Goal: Task Accomplishment & Management: Manage account settings

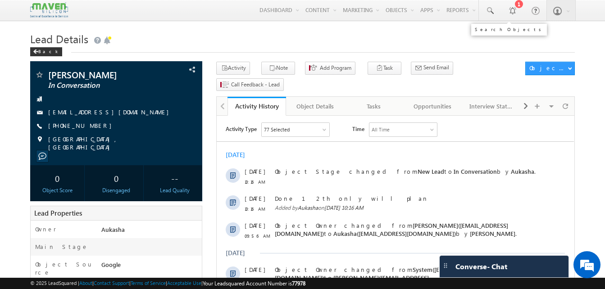
click at [495, 14] on link at bounding box center [490, 10] width 22 height 21
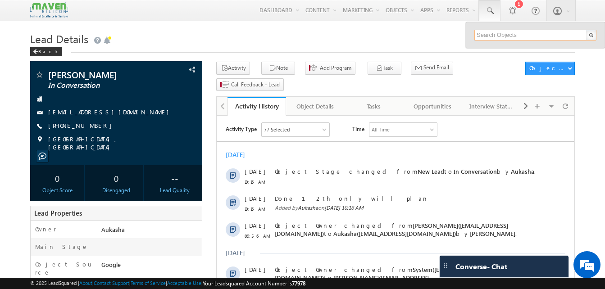
click at [490, 31] on input "text" at bounding box center [536, 35] width 122 height 11
paste input "8734845593"
type input "8734845593"
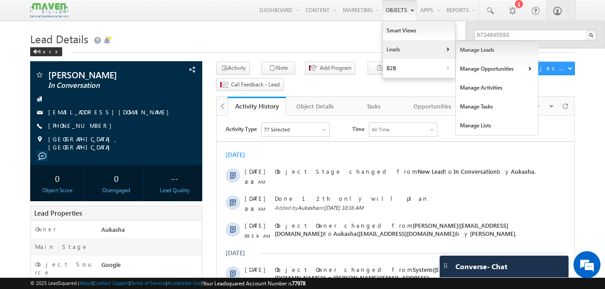
click at [469, 56] on link "Manage Leads" at bounding box center [497, 50] width 83 height 19
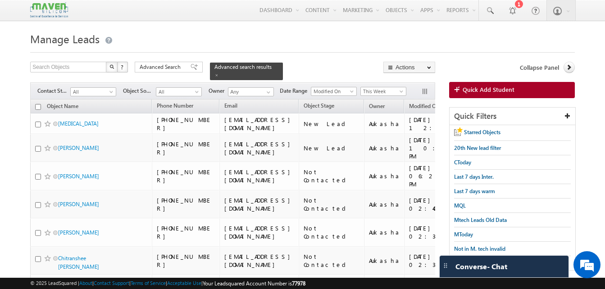
click at [102, 92] on div "Filters Contact Stage All All Object Source All All Owner Any Any Date Range Go…" at bounding box center [232, 91] width 405 height 17
click at [105, 88] on span "All" at bounding box center [92, 92] width 43 height 8
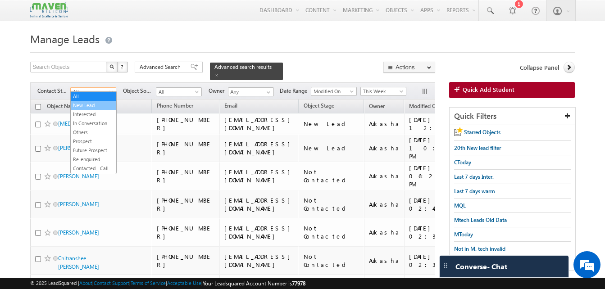
click at [98, 105] on link "New Lead" at bounding box center [94, 105] width 46 height 8
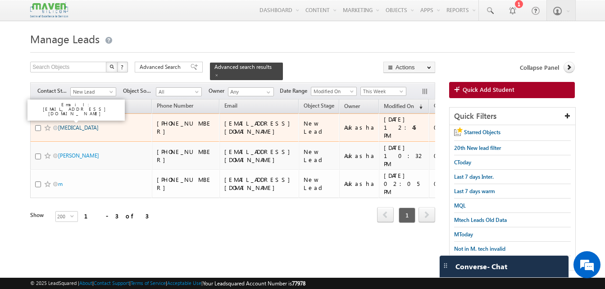
click at [69, 124] on link "Nikita" at bounding box center [78, 127] width 41 height 7
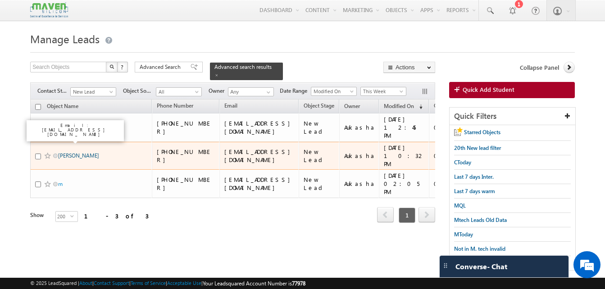
click at [69, 152] on link "[PERSON_NAME]" at bounding box center [78, 155] width 41 height 7
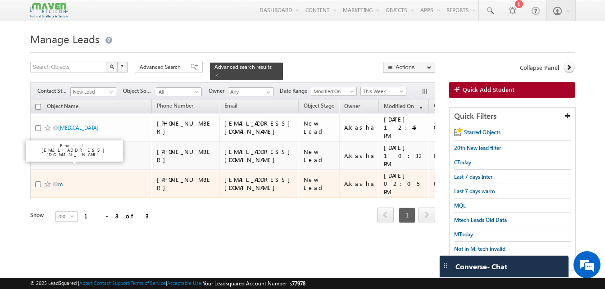
click at [60, 181] on link "m" at bounding box center [60, 184] width 5 height 7
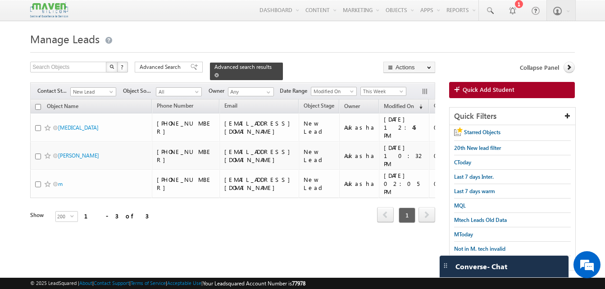
click at [219, 73] on span at bounding box center [217, 75] width 5 height 5
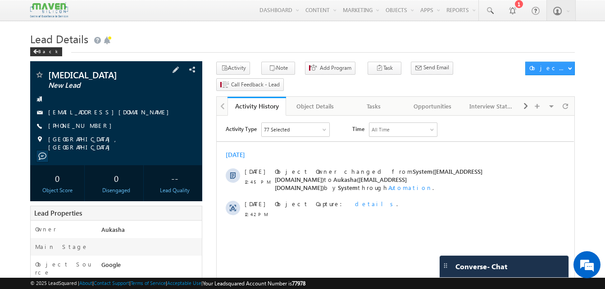
drag, startPoint x: 98, startPoint y: 127, endPoint x: 93, endPoint y: 128, distance: 5.7
click at [93, 128] on div "[PHONE_NUMBER]" at bounding box center [116, 126] width 163 height 9
click at [92, 126] on div "[PHONE_NUMBER]" at bounding box center [116, 126] width 163 height 9
copy div "+91-8826396619"
drag, startPoint x: 83, startPoint y: 75, endPoint x: 48, endPoint y: 75, distance: 35.2
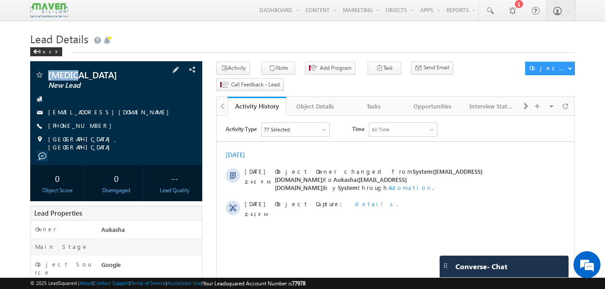
click at [48, 75] on div "Nikita New Lead" at bounding box center [116, 74] width 163 height 9
copy div "Nikita"
drag, startPoint x: 99, startPoint y: 127, endPoint x: 92, endPoint y: 127, distance: 7.2
click at [92, 127] on div "[PHONE_NUMBER]" at bounding box center [116, 126] width 163 height 9
copy div "+91-8826396619"
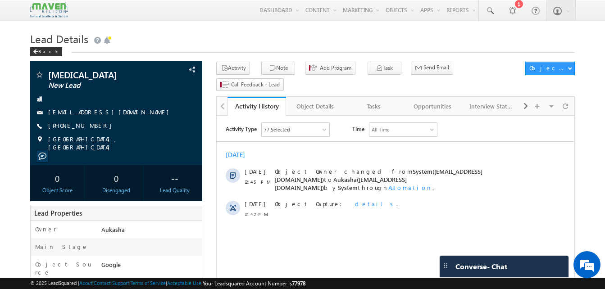
drag, startPoint x: 128, startPoint y: 117, endPoint x: 120, endPoint y: 115, distance: 8.9
click at [120, 115] on div "nikitathakur356@gmail.com" at bounding box center [116, 112] width 163 height 9
copy div "nikitathakur356@gmail.com"
drag, startPoint x: 87, startPoint y: 75, endPoint x: 47, endPoint y: 77, distance: 39.7
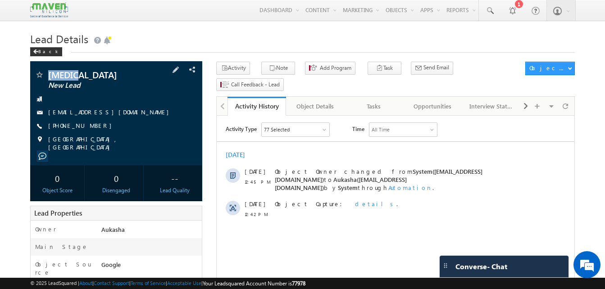
click at [47, 77] on div "Nikita New Lead" at bounding box center [116, 74] width 163 height 9
copy div "Nikita"
click at [255, 72] on div "Activity Note Add Program Task Meeting Lead Follow Up Opportunity Follow Up Sch…" at bounding box center [368, 78] width 305 height 33
click at [276, 65] on button "Note" at bounding box center [278, 68] width 34 height 13
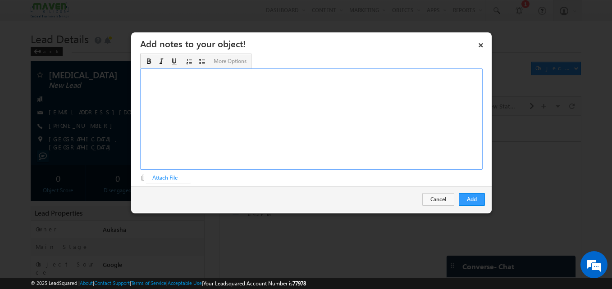
click at [352, 107] on div "Rich Text Editor, Description-inline-editor-div" at bounding box center [311, 119] width 343 height 101
click at [465, 205] on button "Add" at bounding box center [472, 199] width 26 height 13
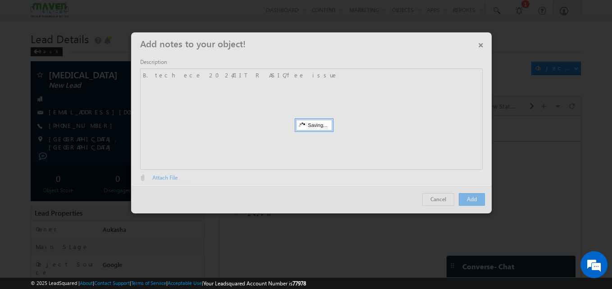
click at [9, 105] on div at bounding box center [306, 144] width 612 height 289
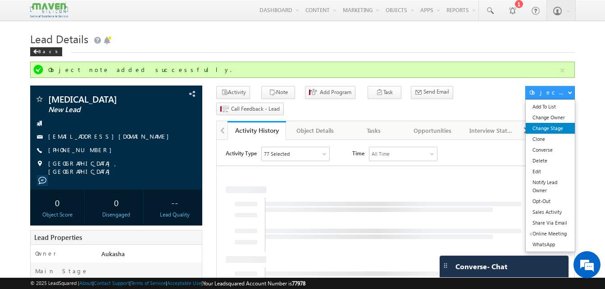
click at [551, 127] on link "Change Stage" at bounding box center [550, 128] width 49 height 11
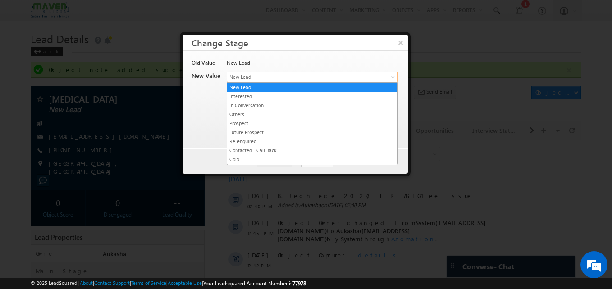
click at [284, 77] on span "New Lead" at bounding box center [297, 77] width 141 height 8
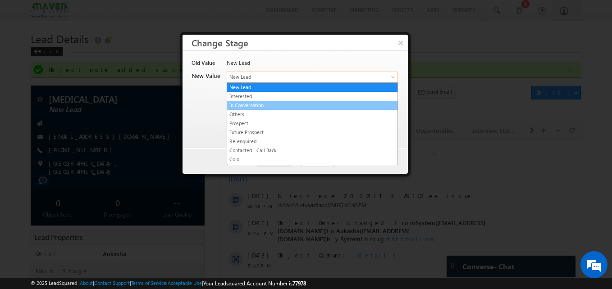
click at [288, 105] on link "In Conversation" at bounding box center [312, 105] width 170 height 8
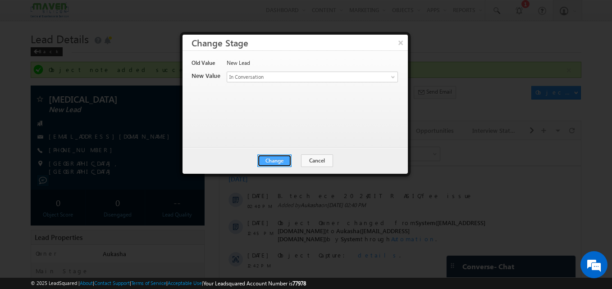
click at [274, 164] on button "Change" at bounding box center [274, 161] width 34 height 13
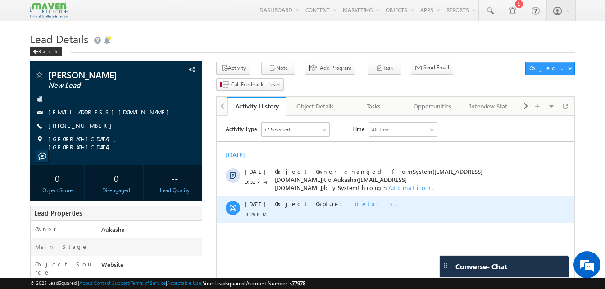
click at [355, 201] on span "details" at bounding box center [375, 204] width 41 height 8
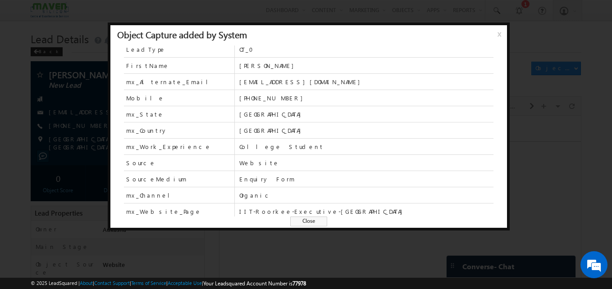
scroll to position [3, 0]
click at [298, 223] on span "Close" at bounding box center [308, 222] width 37 height 10
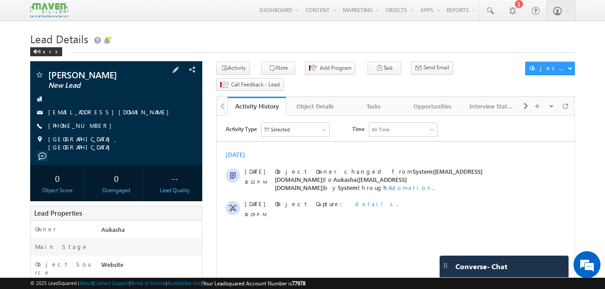
click at [135, 115] on div "kalasamudramkusma@gmail.com" at bounding box center [116, 112] width 163 height 9
click at [134, 112] on div "kalasamudramkusma@gmail.com" at bounding box center [116, 112] width 163 height 9
copy div "kalasamudramkusma@gmail.com"
drag, startPoint x: 97, startPoint y: 75, endPoint x: 47, endPoint y: 79, distance: 50.2
click at [47, 79] on div "K.Kusuma New Lead" at bounding box center [116, 74] width 163 height 9
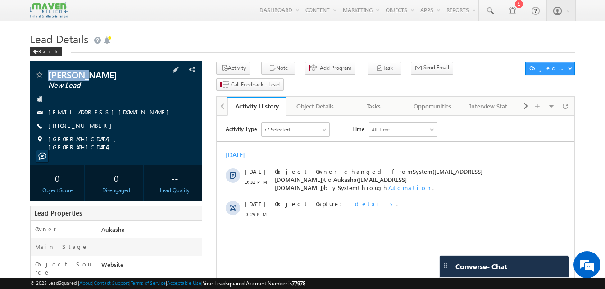
copy div "K.Kusuma"
drag, startPoint x: 97, startPoint y: 125, endPoint x: 92, endPoint y: 127, distance: 5.6
click at [92, 127] on div "+91-8008236722" at bounding box center [116, 126] width 163 height 9
copy div "+91-8008236722"
drag, startPoint x: 95, startPoint y: 77, endPoint x: 48, endPoint y: 75, distance: 46.5
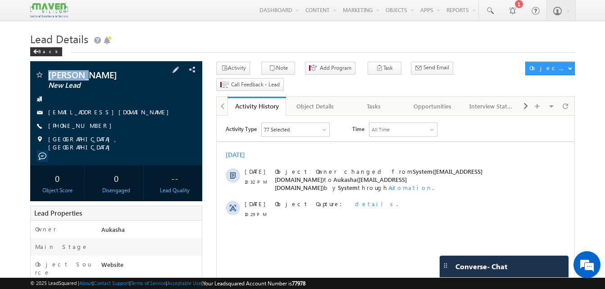
click at [48, 75] on span "K.Kusuma" at bounding box center [101, 74] width 106 height 9
copy span "K.Kusuma"
click at [272, 63] on button "Note" at bounding box center [278, 68] width 34 height 13
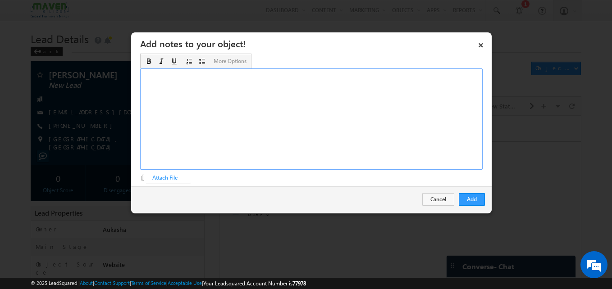
click at [273, 142] on div "Rich Text Editor, Description-inline-editor-div" at bounding box center [311, 119] width 343 height 101
click at [486, 200] on div "Add Cancel" at bounding box center [311, 200] width 361 height 26
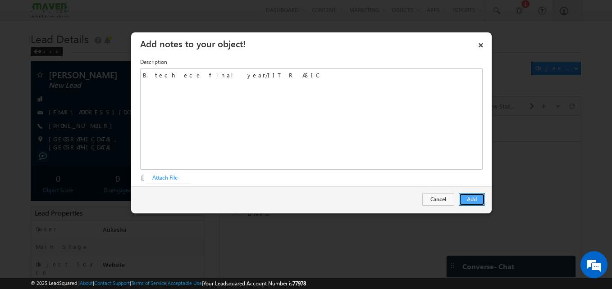
click at [472, 202] on button "Add" at bounding box center [472, 199] width 26 height 13
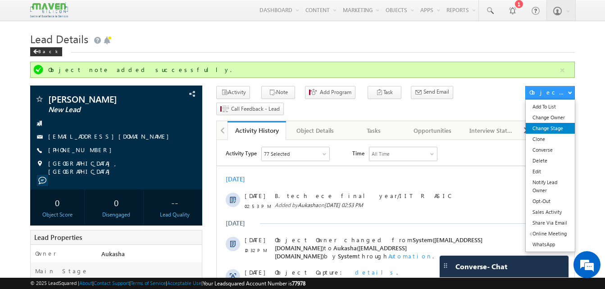
click at [559, 129] on link "Change Stage" at bounding box center [550, 128] width 49 height 11
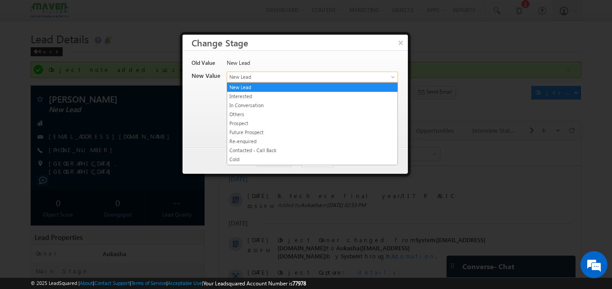
click at [290, 79] on span "New Lead" at bounding box center [297, 77] width 141 height 8
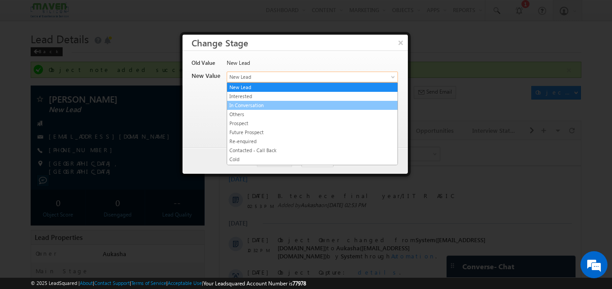
click at [263, 107] on link "In Conversation" at bounding box center [312, 105] width 170 height 8
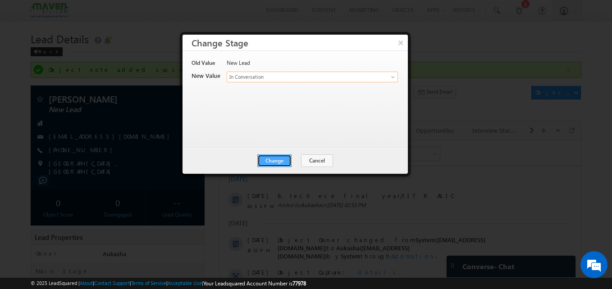
click at [274, 158] on button "Change" at bounding box center [274, 161] width 34 height 13
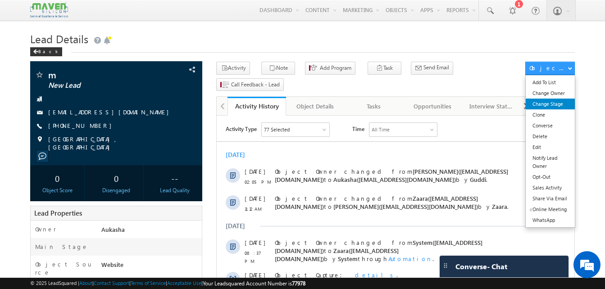
click at [549, 99] on link "Change Stage" at bounding box center [550, 104] width 49 height 11
click at [556, 108] on link "Change Stage" at bounding box center [550, 104] width 49 height 11
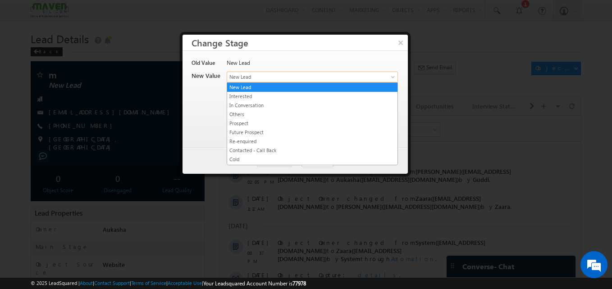
click at [297, 72] on link "New Lead" at bounding box center [312, 77] width 171 height 11
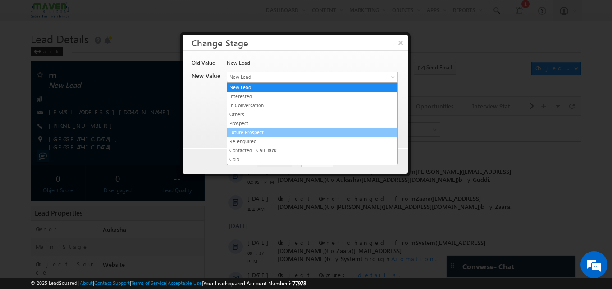
scroll to position [179, 0]
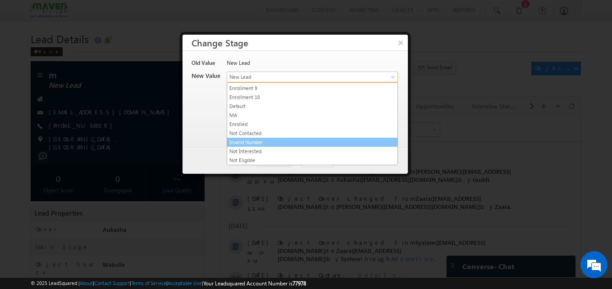
click at [271, 142] on link "Invalid Number" at bounding box center [312, 142] width 170 height 8
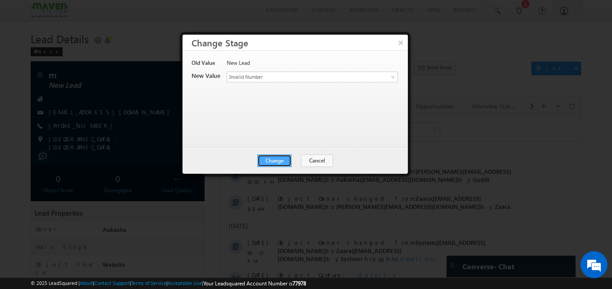
click at [270, 165] on button "Change" at bounding box center [274, 161] width 34 height 13
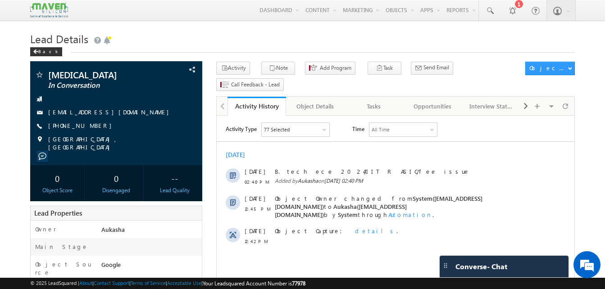
click at [250, 37] on h1 "Lead Details" at bounding box center [302, 38] width 545 height 18
click at [492, 11] on span at bounding box center [490, 10] width 9 height 9
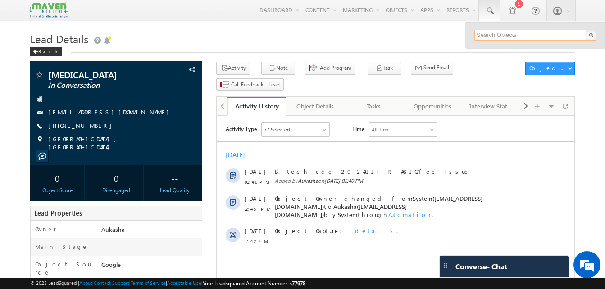
click at [508, 33] on input "text" at bounding box center [536, 35] width 122 height 11
type input "9380682177"
click at [227, 45] on h1 "Lead Details" at bounding box center [302, 38] width 545 height 18
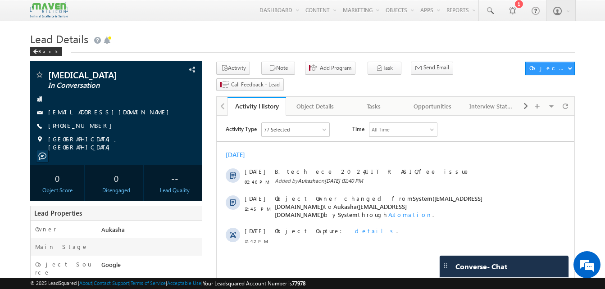
click at [251, 35] on h1 "Lead Details" at bounding box center [302, 38] width 545 height 18
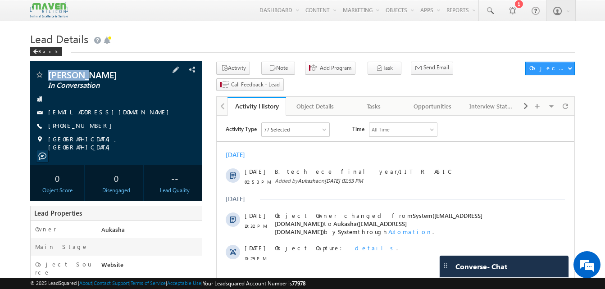
drag, startPoint x: 96, startPoint y: 73, endPoint x: 37, endPoint y: 69, distance: 58.3
click at [37, 69] on div "K.Kusuma In Conversation kalasamudramkusma@gmail.com" at bounding box center [116, 113] width 172 height 104
copy div "[PERSON_NAME]"
drag, startPoint x: 99, startPoint y: 123, endPoint x: 92, endPoint y: 126, distance: 7.3
click at [92, 126] on div "[PHONE_NUMBER]" at bounding box center [116, 126] width 163 height 9
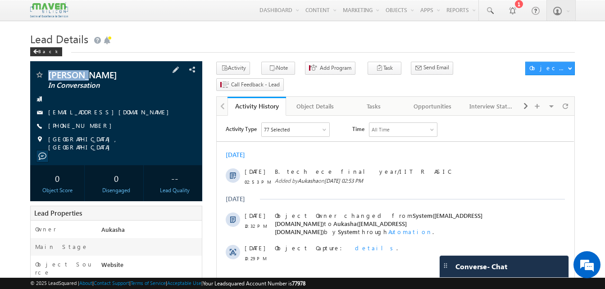
copy div "[PHONE_NUMBER]"
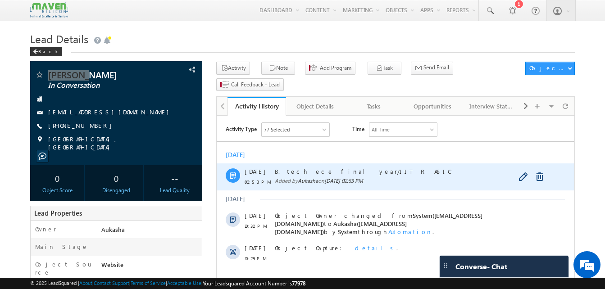
drag, startPoint x: 368, startPoint y: 173, endPoint x: 274, endPoint y: 170, distance: 94.3
click at [274, 170] on div "07 Oct 02:53 PM B. tech ece final year/IIT R ASIC Added by Aukasha on 07 Oct 20…" at bounding box center [396, 177] width 358 height 27
copy span "B. tech ece final year/IIT R ASIC"
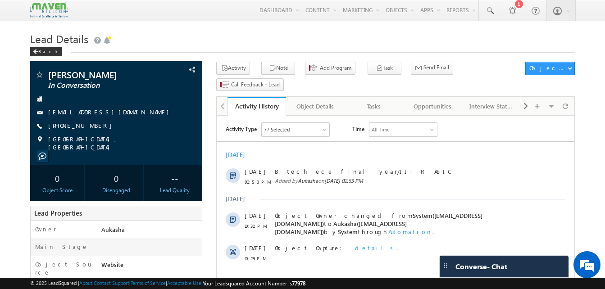
click at [284, 51] on div "Back" at bounding box center [302, 50] width 545 height 6
click at [345, 46] on h1 "Lead Details" at bounding box center [302, 38] width 545 height 18
click at [327, 34] on h1 "Lead Details" at bounding box center [302, 38] width 545 height 18
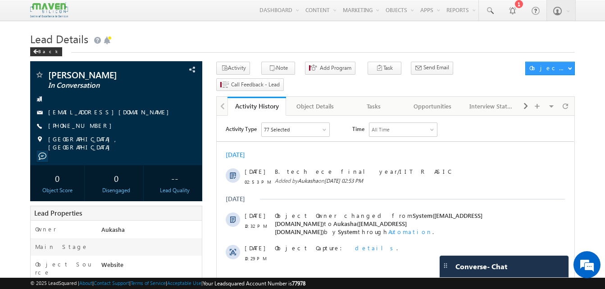
click at [254, 39] on h1 "Lead Details" at bounding box center [302, 38] width 545 height 18
click at [270, 41] on h1 "Lead Details" at bounding box center [302, 38] width 545 height 18
click at [270, 45] on h1 "Lead Details" at bounding box center [302, 38] width 545 height 18
click at [230, 30] on h1 "Lead Details" at bounding box center [302, 38] width 545 height 18
click at [222, 43] on h1 "Lead Details" at bounding box center [302, 38] width 545 height 18
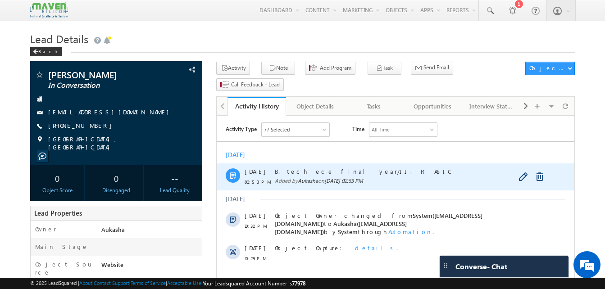
click at [390, 165] on div "B. tech ece final year/IIT R ASIC Added by Aukasha on 07 Oct 2025 02:53 PM" at bounding box center [405, 177] width 261 height 27
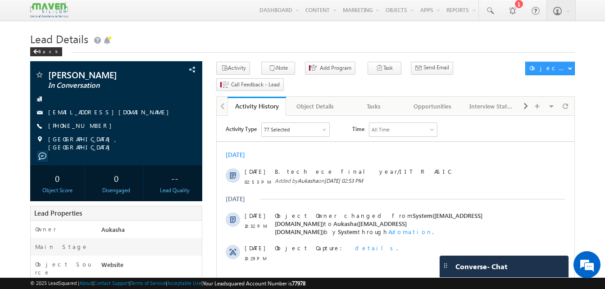
click at [92, 126] on div "+91-8008236722" at bounding box center [116, 126] width 163 height 9
copy div "+91-8008236722"
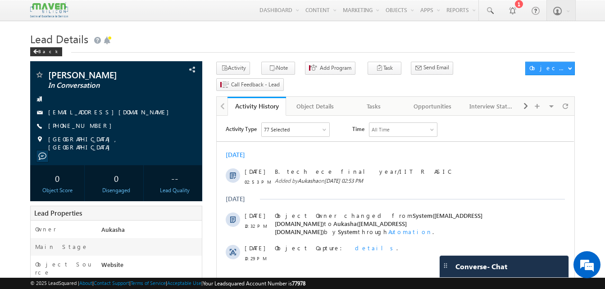
click at [283, 44] on h1 "Lead Details" at bounding box center [302, 38] width 545 height 18
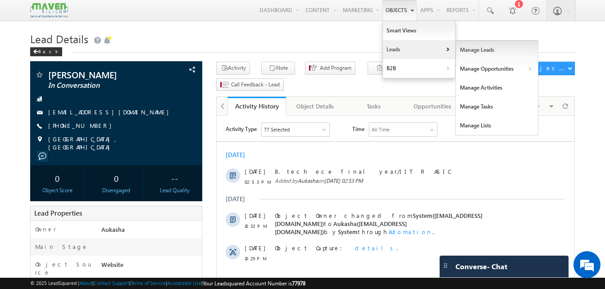
click at [487, 49] on link "Manage Leads" at bounding box center [497, 50] width 83 height 19
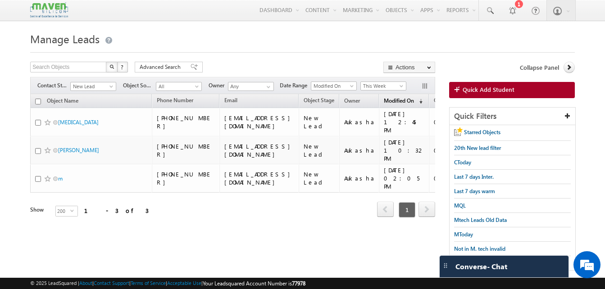
click at [397, 104] on span "Modified On" at bounding box center [399, 100] width 30 height 7
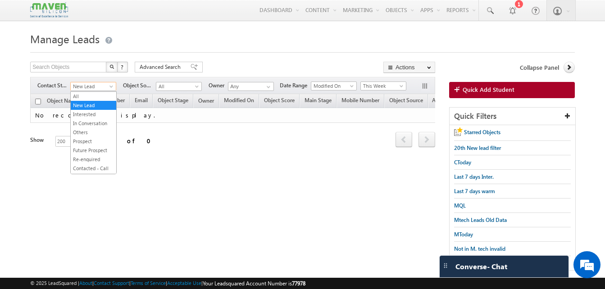
click at [101, 84] on span "New Lead" at bounding box center [92, 87] width 43 height 8
click at [89, 97] on link "All" at bounding box center [94, 96] width 46 height 8
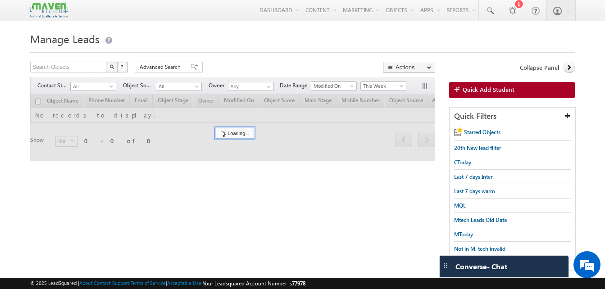
click at [0, 63] on html "Menu Aukasha lsq5@ maven -sili con.c om" at bounding box center [302, 151] width 605 height 303
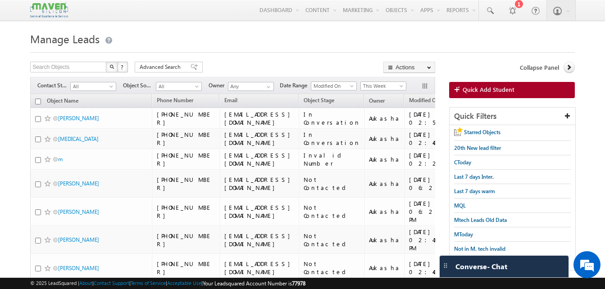
click at [300, 38] on h1 "Manage Leads" at bounding box center [302, 38] width 545 height 18
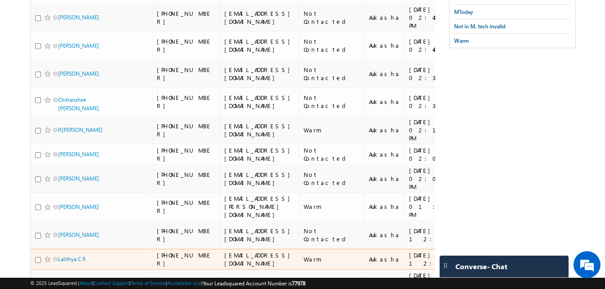
scroll to position [223, 0]
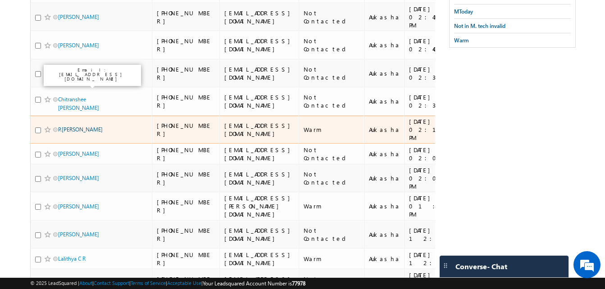
click at [83, 126] on link "P.[PERSON_NAME]" at bounding box center [80, 129] width 45 height 7
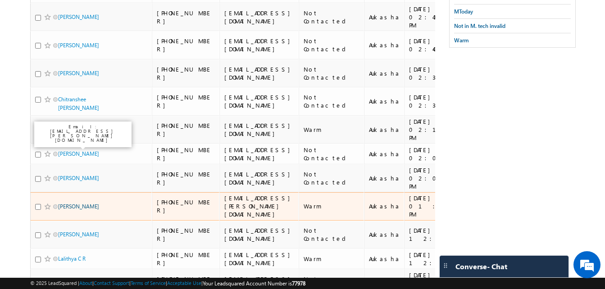
click at [76, 203] on link "[PERSON_NAME]" at bounding box center [78, 206] width 41 height 7
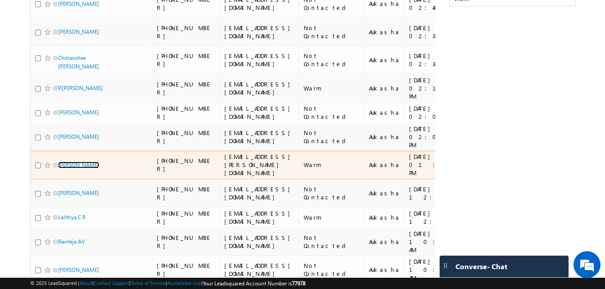
scroll to position [265, 0]
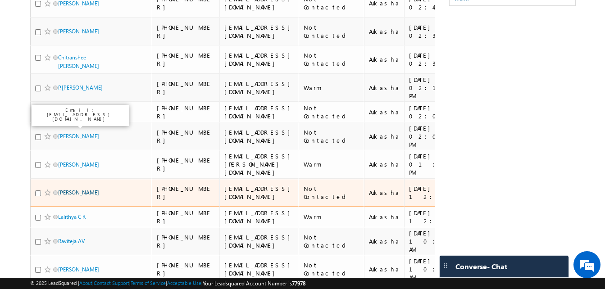
click at [71, 189] on link "[PERSON_NAME]" at bounding box center [78, 192] width 41 height 7
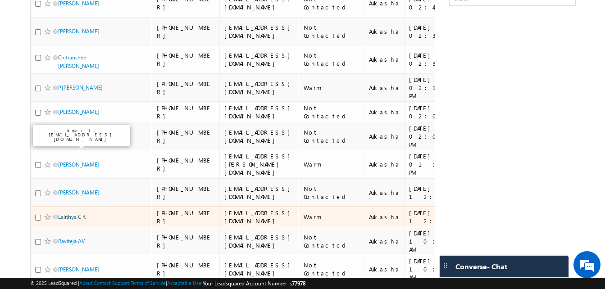
click at [76, 214] on link "Lalithya C R" at bounding box center [72, 217] width 28 height 7
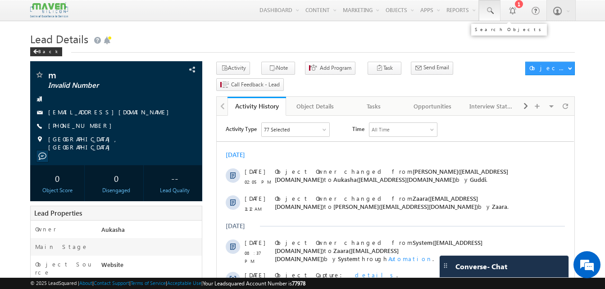
click at [492, 18] on link at bounding box center [490, 10] width 22 height 21
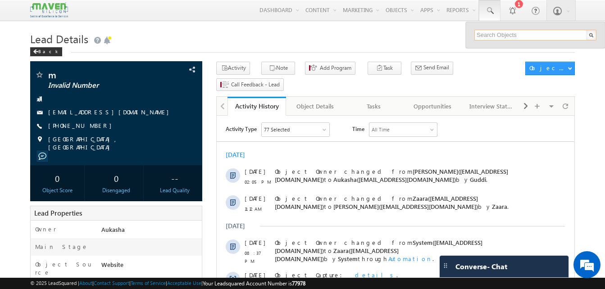
click at [496, 34] on input "text" at bounding box center [536, 35] width 122 height 11
paste input "9380682177"
type input "9380682177"
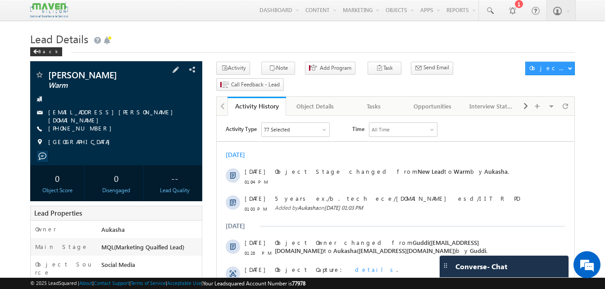
click at [92, 127] on div "+91-9392469424" at bounding box center [116, 128] width 163 height 9
copy div "+91-9392469424"
click at [358, 44] on h1 "Lead Details" at bounding box center [302, 38] width 545 height 18
click at [92, 126] on div "+91-9392469424" at bounding box center [116, 128] width 163 height 9
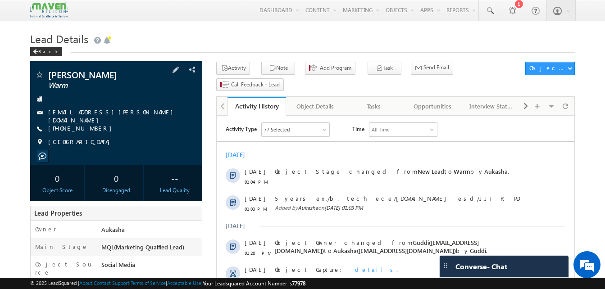
copy div "+91-9392469424"
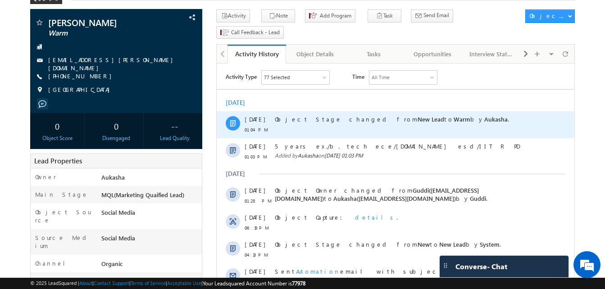
scroll to position [53, 0]
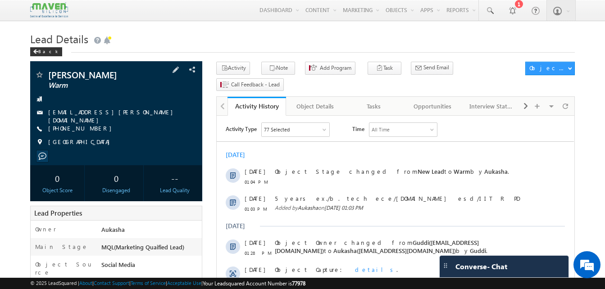
drag, startPoint x: 102, startPoint y: 125, endPoint x: 92, endPoint y: 127, distance: 11.0
click at [92, 127] on div "+91-9392469424" at bounding box center [116, 128] width 163 height 9
copy div "+91-9392469424"
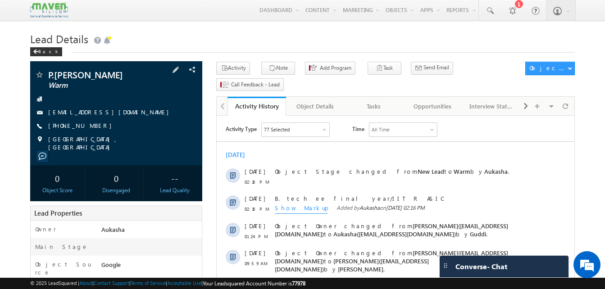
click at [92, 128] on div "+91-7013084842" at bounding box center [116, 126] width 163 height 9
copy div "+91-7013084842"
click at [123, 37] on h1 "Lead Details" at bounding box center [302, 38] width 545 height 18
click at [120, 55] on div "Lead Details Back" at bounding box center [302, 45] width 545 height 32
click at [149, 34] on h1 "Lead Details" at bounding box center [302, 38] width 545 height 18
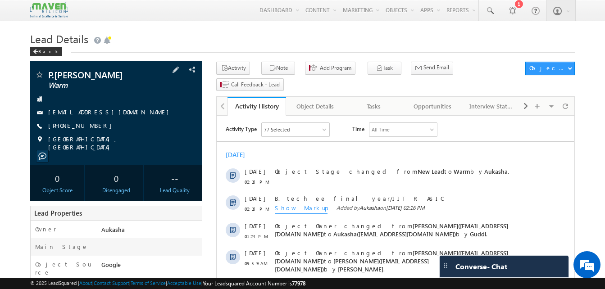
click at [98, 130] on div "+91-7013084842" at bounding box center [116, 126] width 163 height 9
click at [92, 126] on div "+91-7013084842" at bounding box center [116, 126] width 163 height 9
copy div "+91-7013084842"
click at [212, 35] on h1 "Lead Details" at bounding box center [302, 38] width 545 height 18
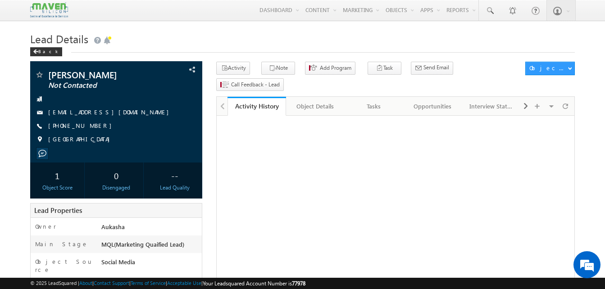
drag, startPoint x: 0, startPoint y: 0, endPoint x: -2, endPoint y: 130, distance: 129.9
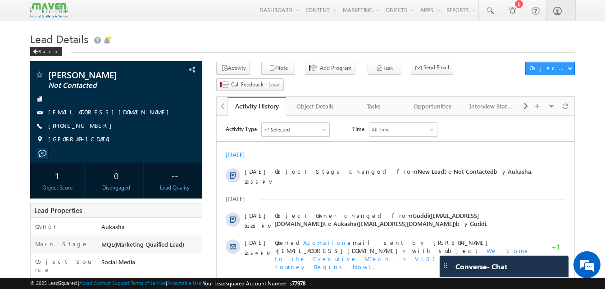
click at [319, 39] on h1 "Lead Details" at bounding box center [302, 38] width 545 height 18
click at [364, 43] on h1 "Lead Details" at bounding box center [302, 38] width 545 height 18
click at [339, 47] on h1 "Lead Details" at bounding box center [302, 38] width 545 height 18
click at [305, 32] on h1 "Lead Details" at bounding box center [302, 38] width 545 height 18
click at [300, 43] on h1 "Lead Details" at bounding box center [302, 38] width 545 height 18
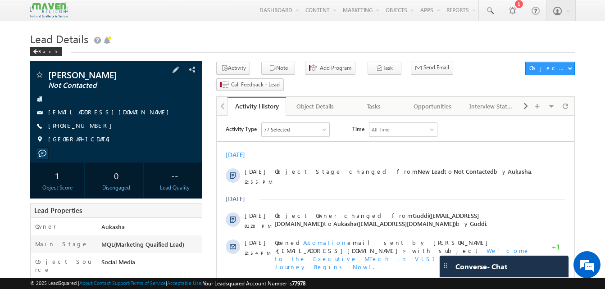
drag, startPoint x: 96, startPoint y: 125, endPoint x: 91, endPoint y: 127, distance: 5.6
click at [91, 127] on div "+91-7899434053" at bounding box center [116, 126] width 163 height 9
copy div "+91-7899434053"
drag, startPoint x: 80, startPoint y: 75, endPoint x: 49, endPoint y: 75, distance: 30.7
click at [49, 75] on span "Harika" at bounding box center [101, 74] width 106 height 9
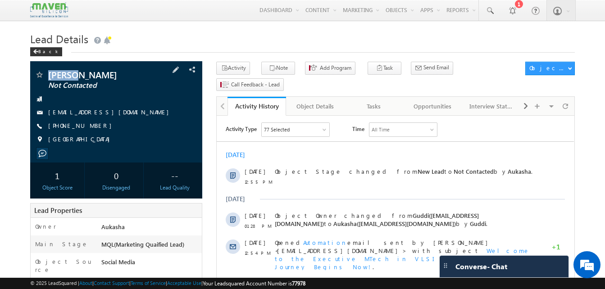
copy span "Harika"
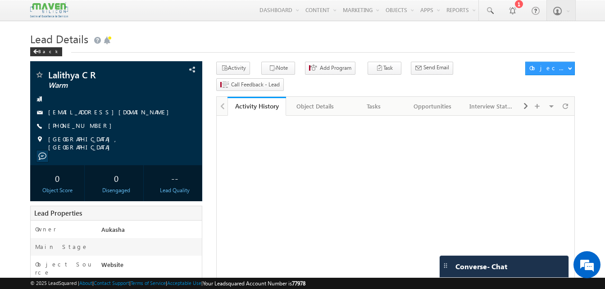
click at [244, 33] on h1 "Lead Details" at bounding box center [302, 38] width 545 height 18
click at [333, 42] on h1 "Lead Details" at bounding box center [302, 38] width 545 height 18
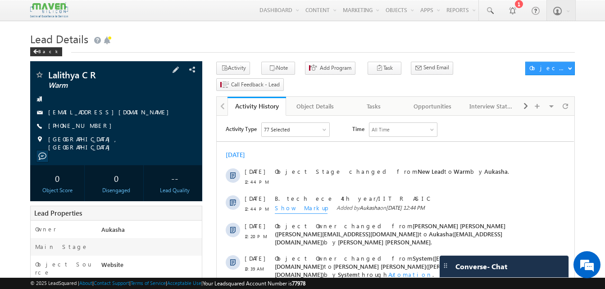
click at [92, 127] on div "[PHONE_NUMBER]" at bounding box center [116, 126] width 163 height 9
copy div "[PHONE_NUMBER]"
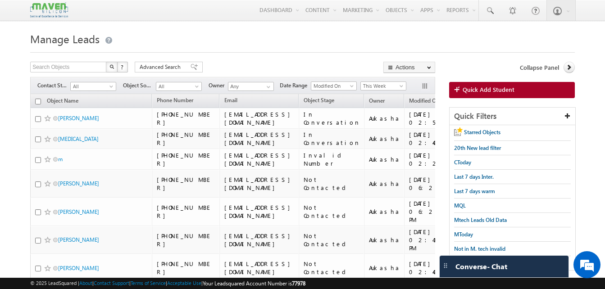
click at [232, 32] on h1 "Manage Leads" at bounding box center [302, 38] width 545 height 18
click at [424, 86] on button "button" at bounding box center [426, 87] width 9 height 9
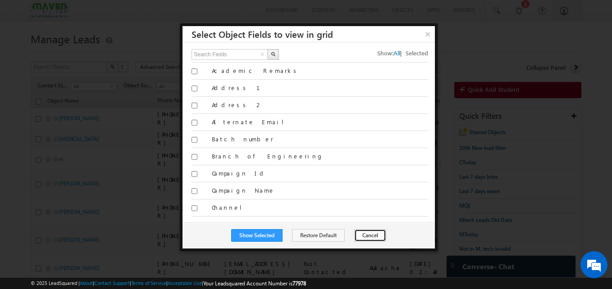
click at [357, 237] on button "Cancel" at bounding box center [370, 235] width 32 height 13
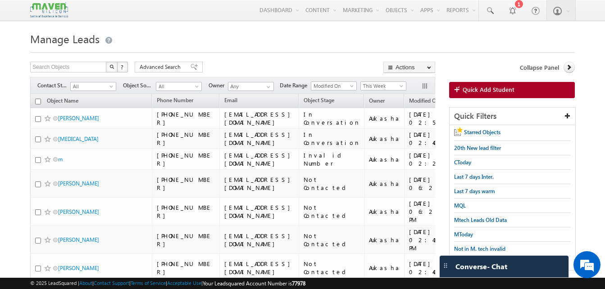
click at [424, 89] on button "button" at bounding box center [426, 87] width 9 height 9
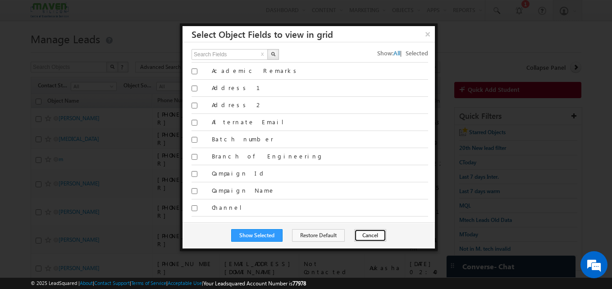
click at [355, 237] on button "Cancel" at bounding box center [370, 235] width 32 height 13
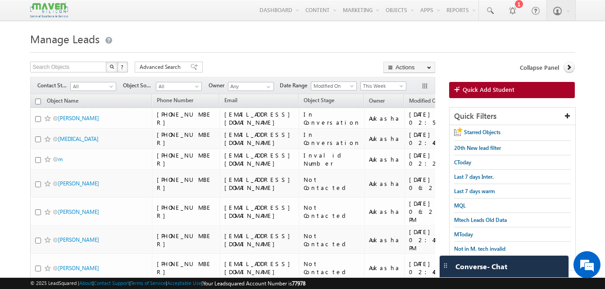
click at [38, 101] on input "checkbox" at bounding box center [38, 102] width 6 height 6
checkbox input "true"
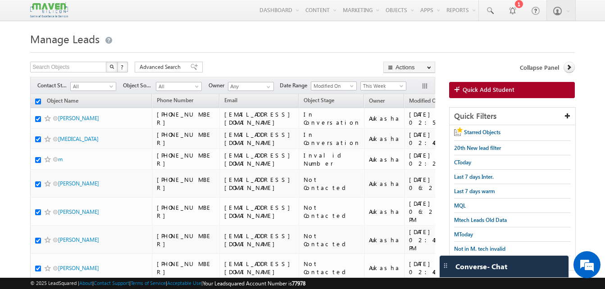
checkbox input "true"
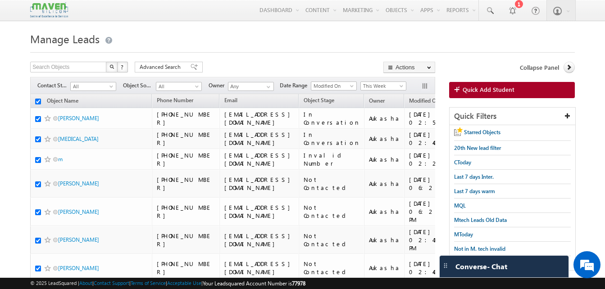
checkbox input "true"
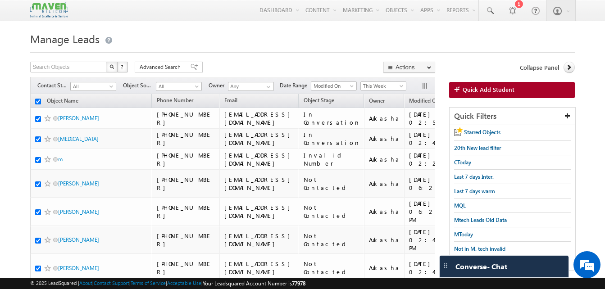
checkbox input "true"
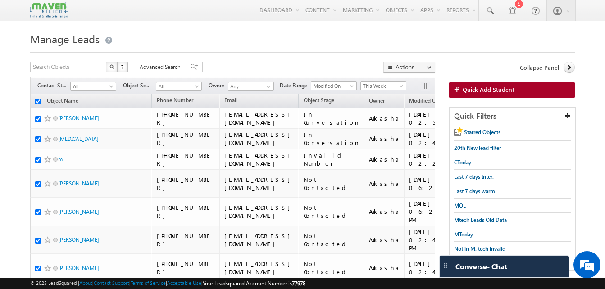
checkbox input "true"
click at [429, 90] on button "button" at bounding box center [426, 87] width 9 height 9
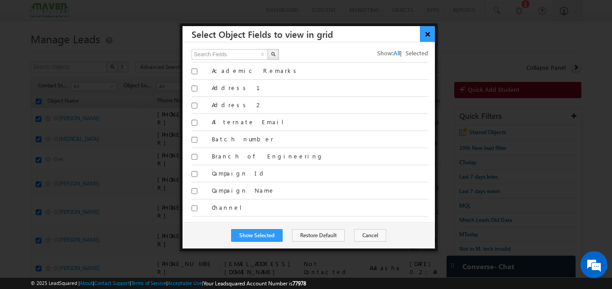
click at [431, 36] on button "×" at bounding box center [427, 34] width 15 height 16
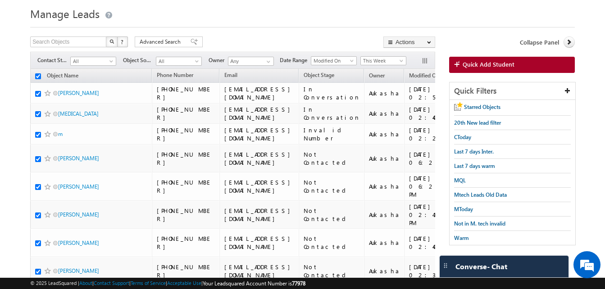
scroll to position [26, 0]
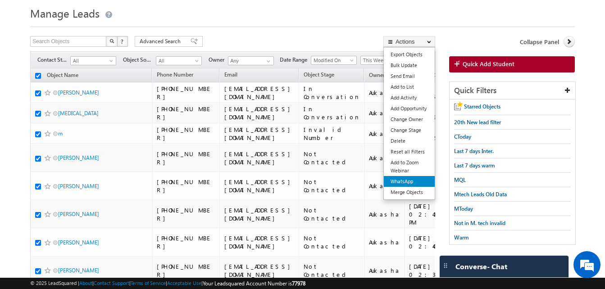
click at [414, 178] on link "WhatsApp" at bounding box center [409, 181] width 51 height 11
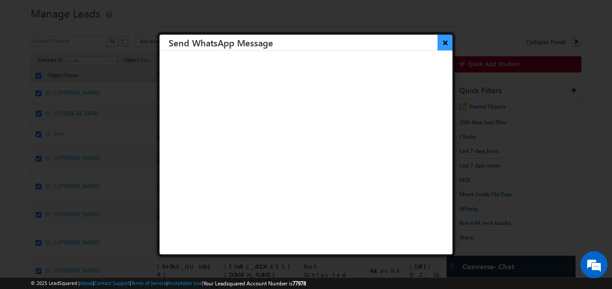
click at [438, 43] on button "×" at bounding box center [445, 43] width 15 height 16
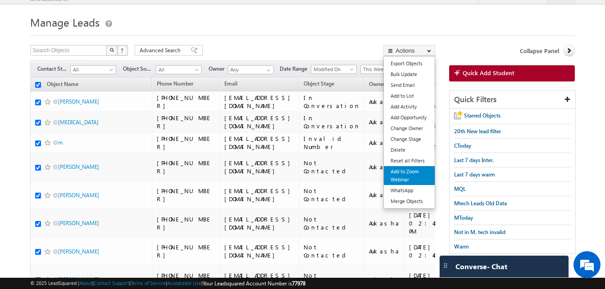
scroll to position [16, 0]
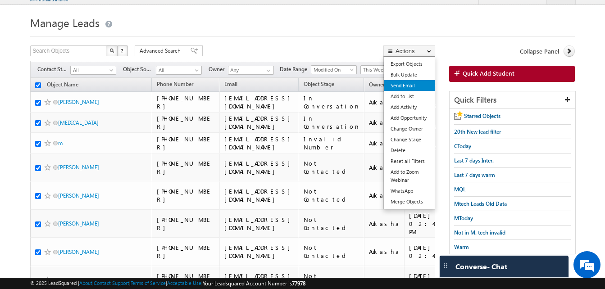
click at [411, 86] on link "Send Email" at bounding box center [409, 85] width 51 height 11
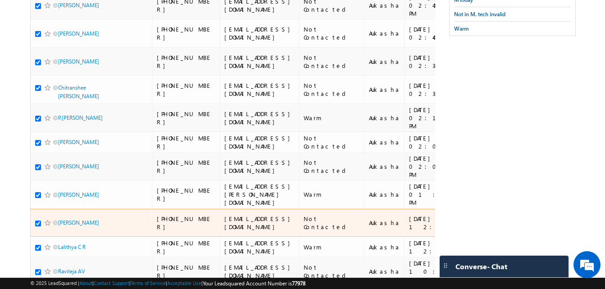
scroll to position [0, 0]
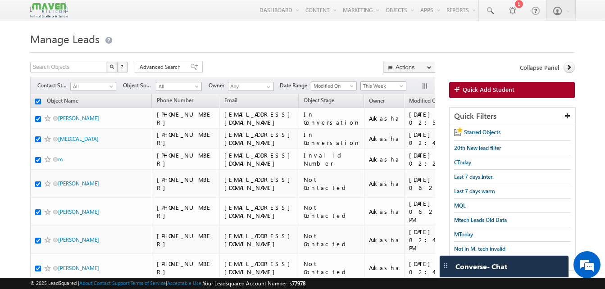
click at [396, 88] on span "This Week" at bounding box center [382, 86] width 43 height 8
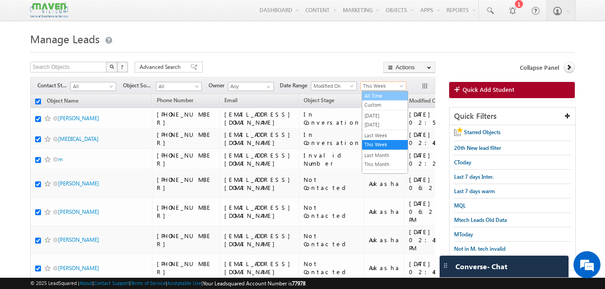
click at [383, 96] on link "All Time" at bounding box center [385, 96] width 46 height 8
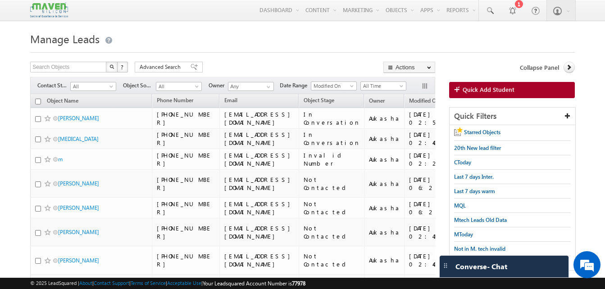
click at [202, 43] on h1 "Manage Leads" at bounding box center [302, 38] width 545 height 18
click at [37, 102] on input "checkbox" at bounding box center [38, 102] width 6 height 6
checkbox input "true"
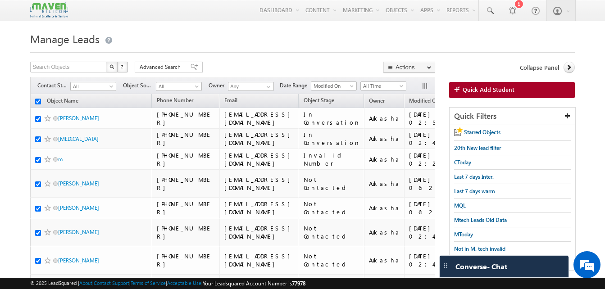
checkbox input "true"
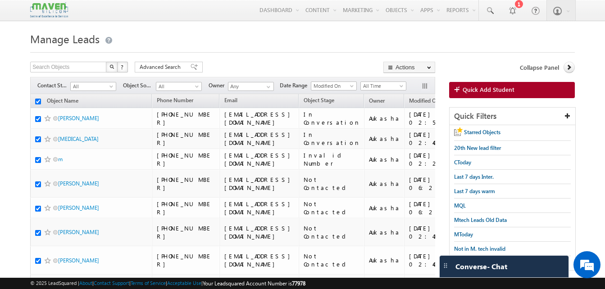
checkbox input "true"
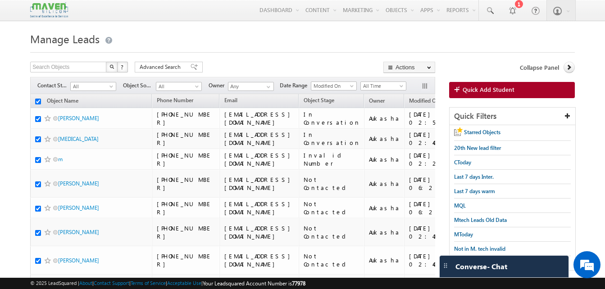
checkbox input "true"
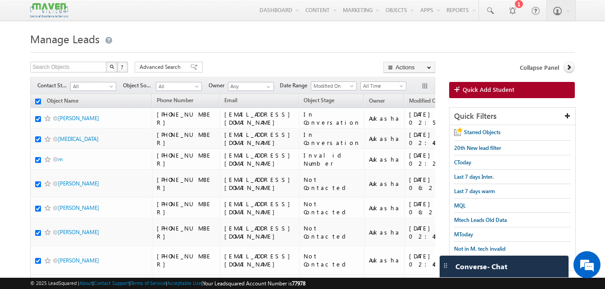
checkbox input "true"
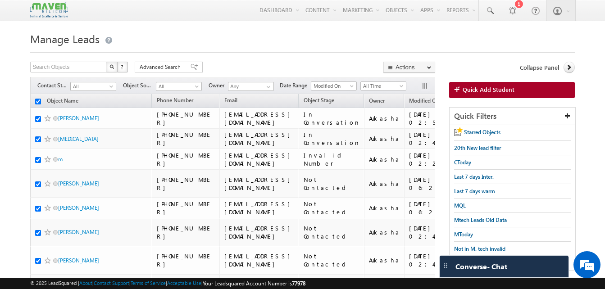
checkbox input "true"
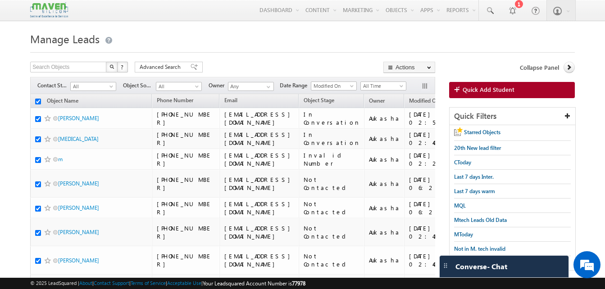
checkbox input "true"
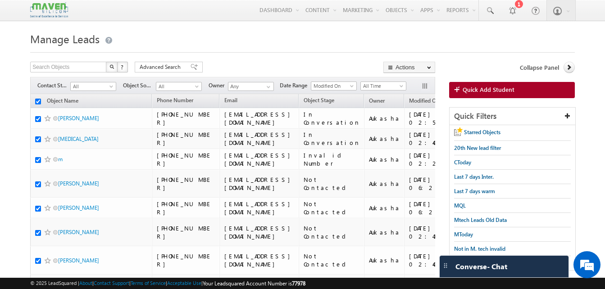
checkbox input "true"
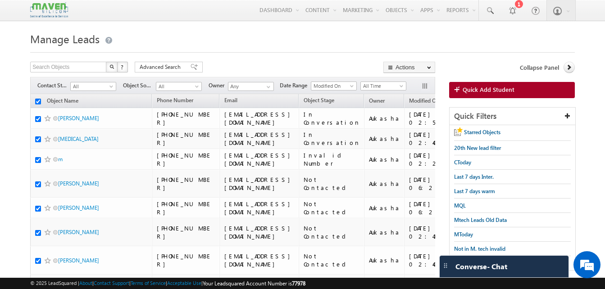
checkbox input "true"
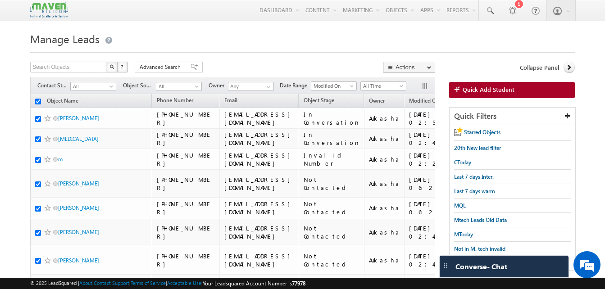
checkbox input "true"
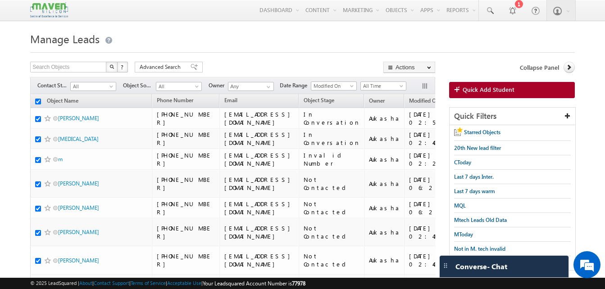
checkbox input "true"
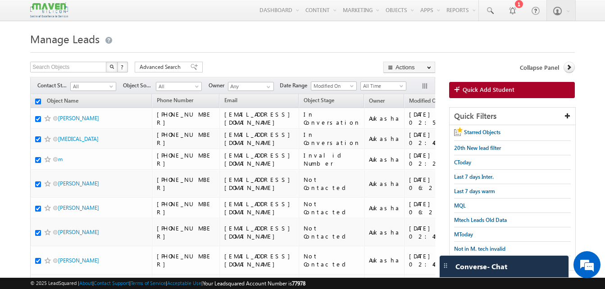
checkbox input "true"
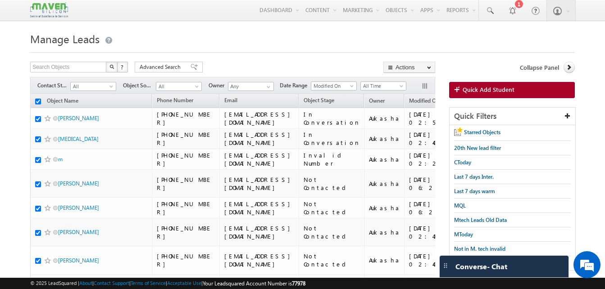
checkbox input "true"
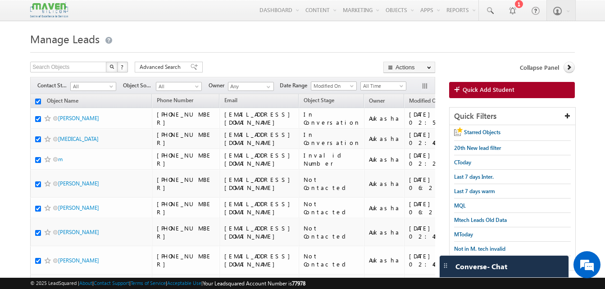
checkbox input "true"
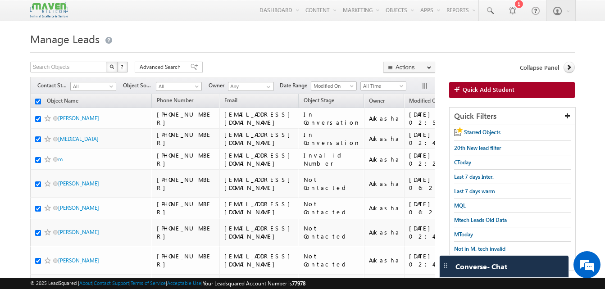
checkbox input "true"
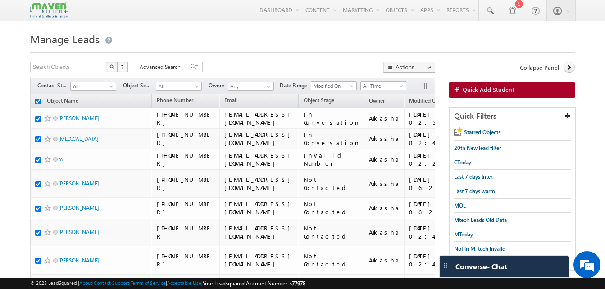
checkbox input "true"
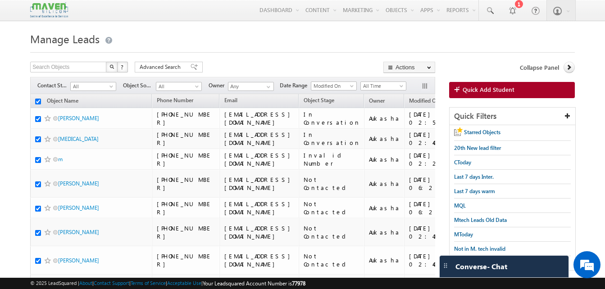
checkbox input "true"
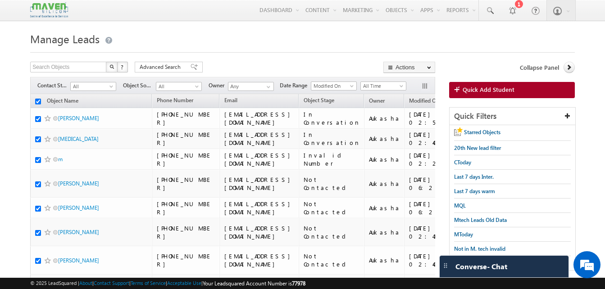
checkbox input "true"
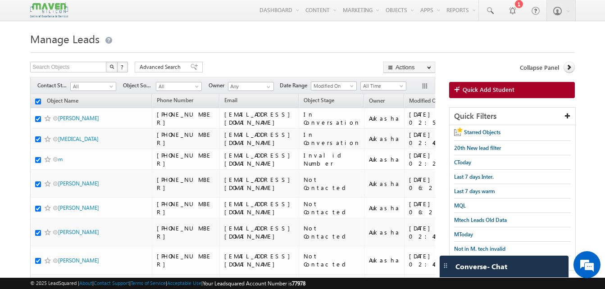
checkbox input "true"
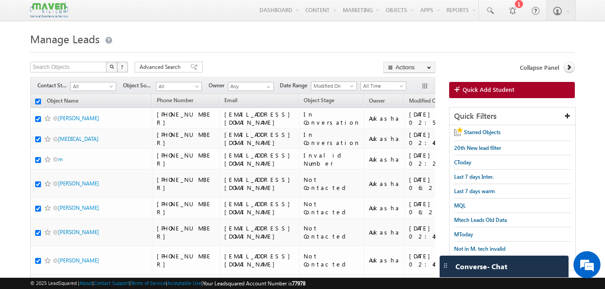
checkbox input "true"
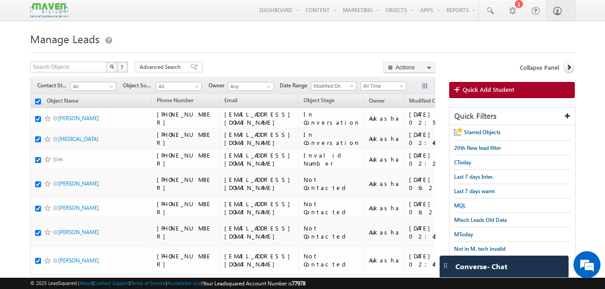
checkbox input "true"
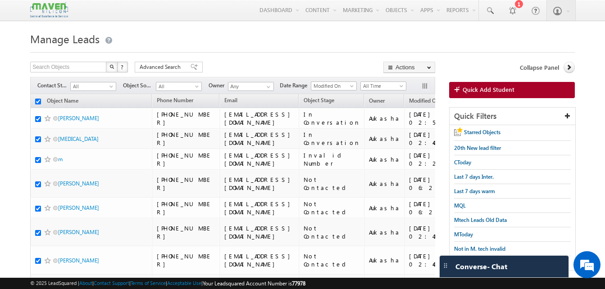
checkbox input "true"
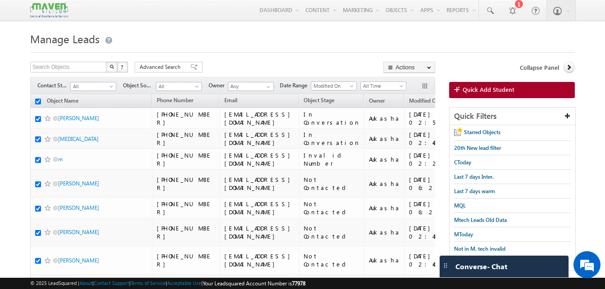
checkbox input "true"
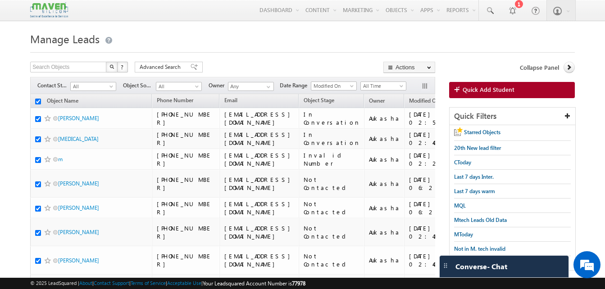
checkbox input "true"
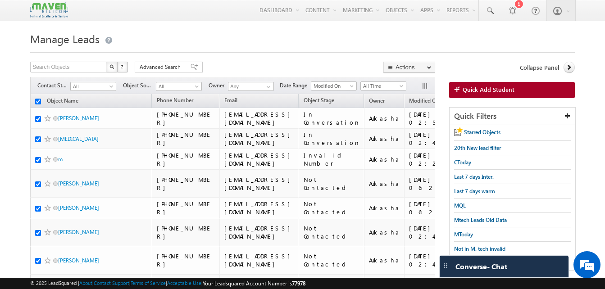
checkbox input "true"
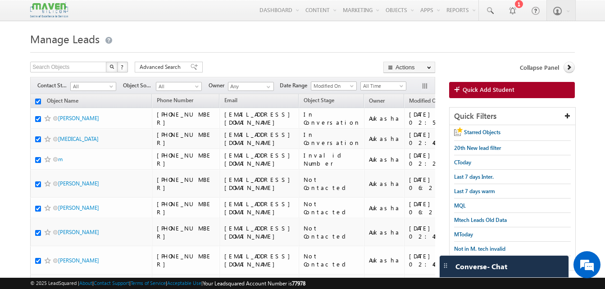
checkbox input "true"
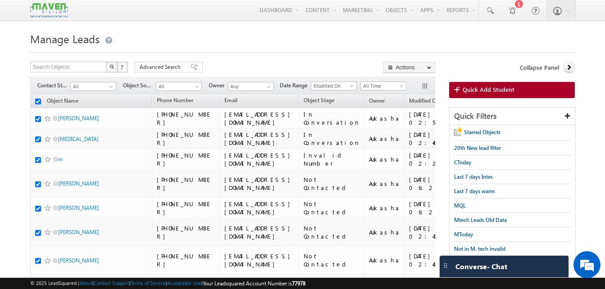
checkbox input "true"
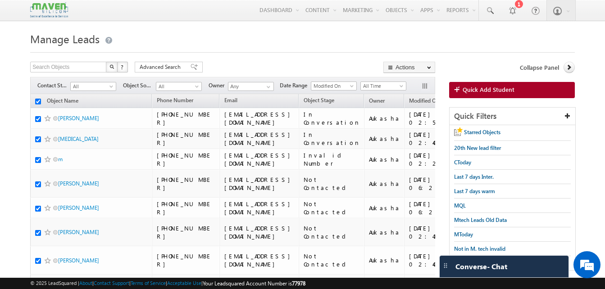
checkbox input "true"
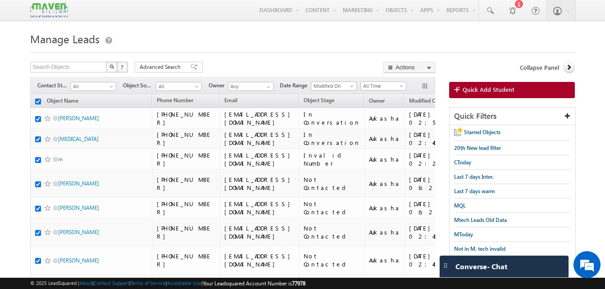
checkbox input "true"
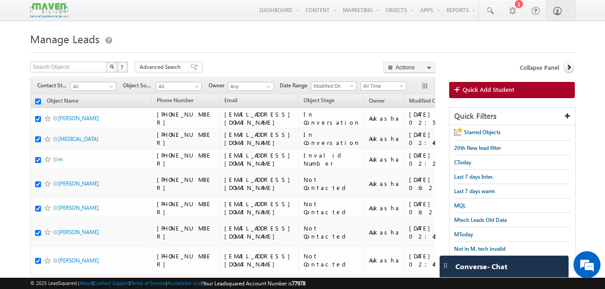
checkbox input "true"
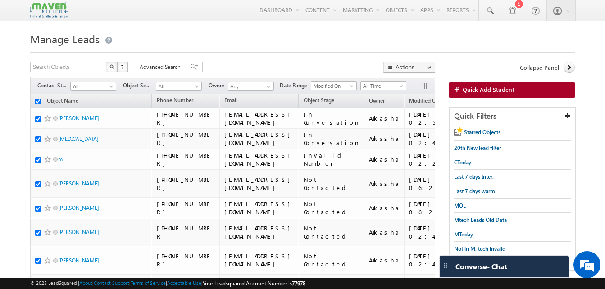
checkbox input "true"
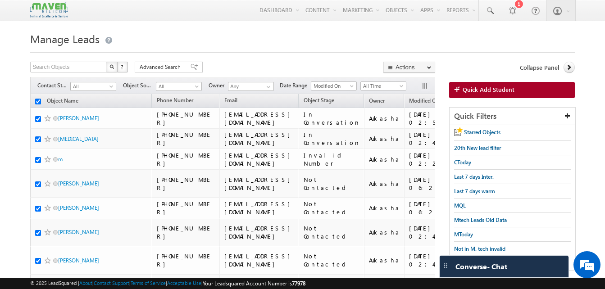
checkbox input "true"
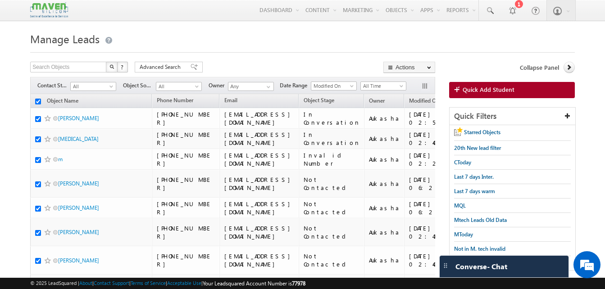
checkbox input "true"
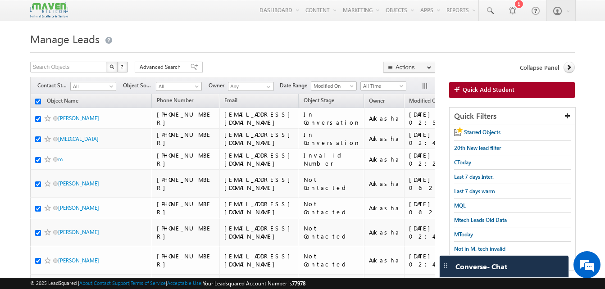
checkbox input "true"
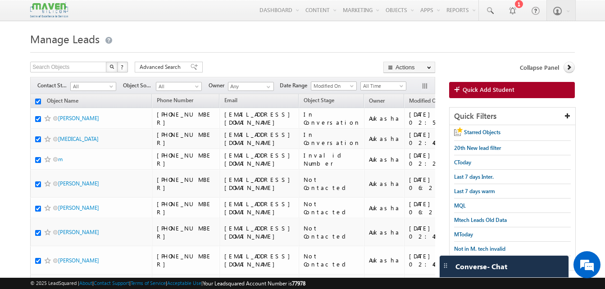
checkbox input "true"
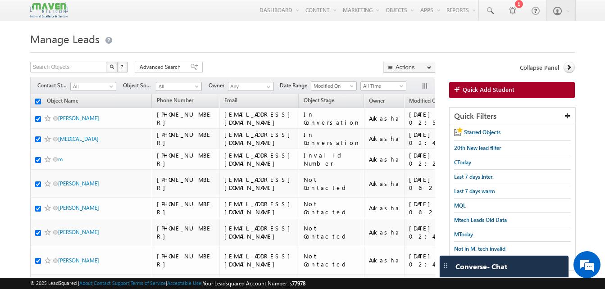
checkbox input "true"
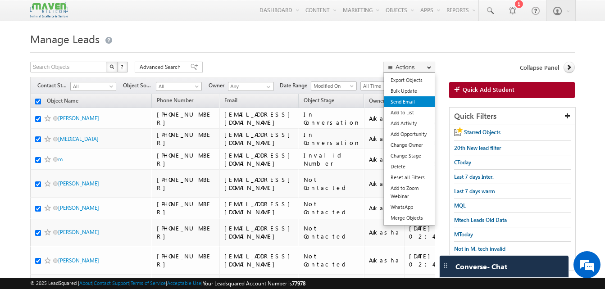
click at [421, 104] on link "Send Email" at bounding box center [409, 101] width 51 height 11
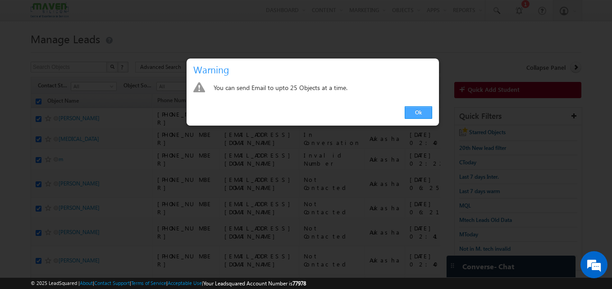
click at [422, 114] on link "Ok" at bounding box center [419, 112] width 28 height 13
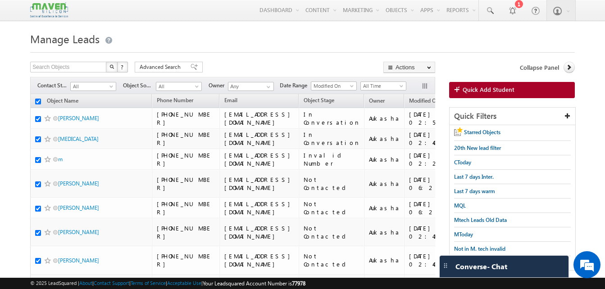
click at [335, 44] on h1 "Manage Leads" at bounding box center [302, 38] width 545 height 18
click at [38, 104] on input "checkbox" at bounding box center [38, 102] width 6 height 6
click at [307, 53] on div at bounding box center [302, 50] width 545 height 6
click at [110, 82] on link "All" at bounding box center [93, 86] width 46 height 9
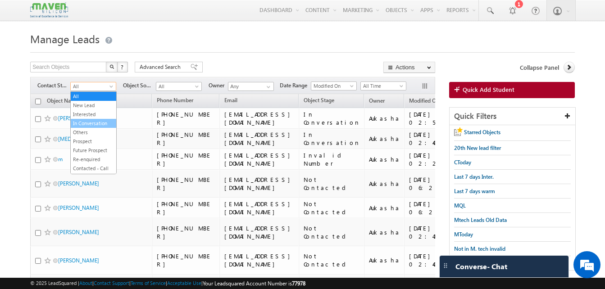
click at [78, 123] on link "In Conversation" at bounding box center [94, 123] width 46 height 8
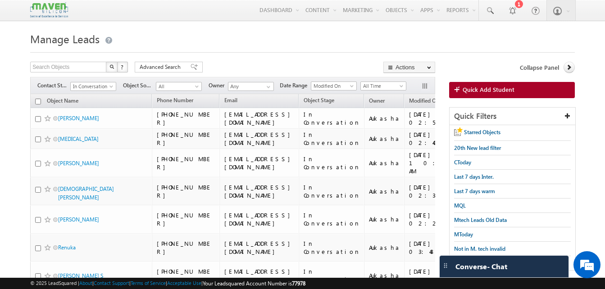
click at [291, 46] on h1 "Manage Leads" at bounding box center [302, 38] width 545 height 18
click at [37, 103] on input "checkbox" at bounding box center [38, 102] width 6 height 6
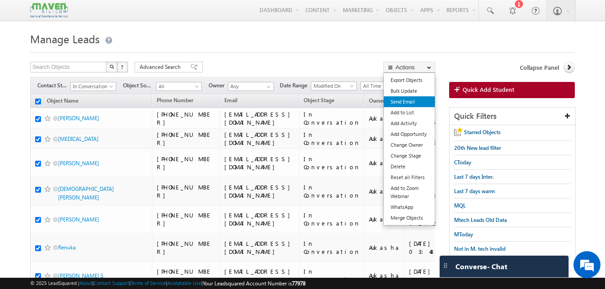
click at [414, 104] on link "Send Email" at bounding box center [409, 101] width 51 height 11
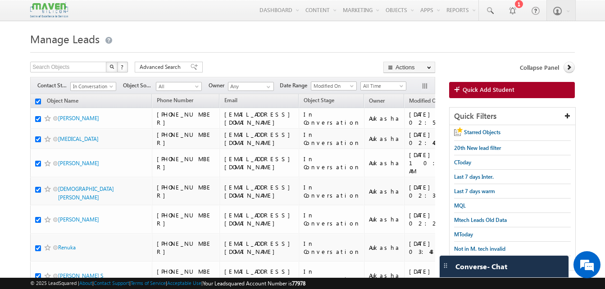
click at [39, 102] on input "checkbox" at bounding box center [38, 102] width 6 height 6
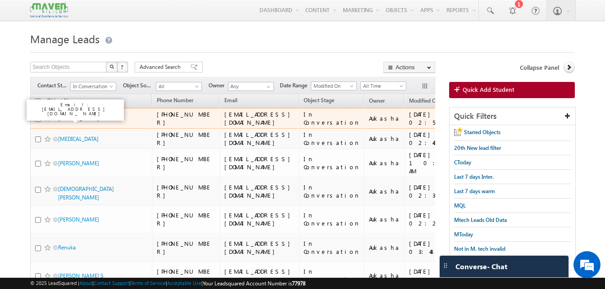
click at [63, 118] on link "K.Kusuma" at bounding box center [78, 118] width 41 height 7
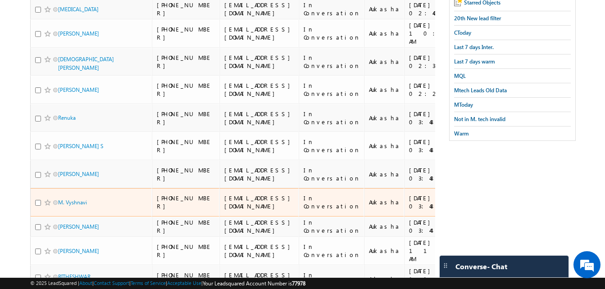
scroll to position [130, 0]
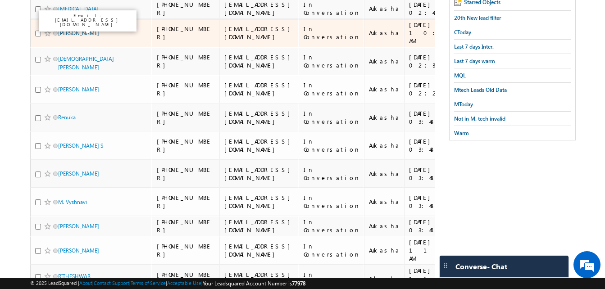
click at [75, 31] on link "Souman barie" at bounding box center [78, 33] width 41 height 7
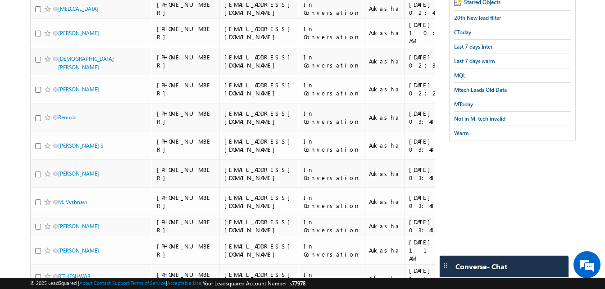
click at [0, 47] on html "Menu Aukasha lsq5@ maven -sili con.c om" at bounding box center [302, 205] width 605 height 670
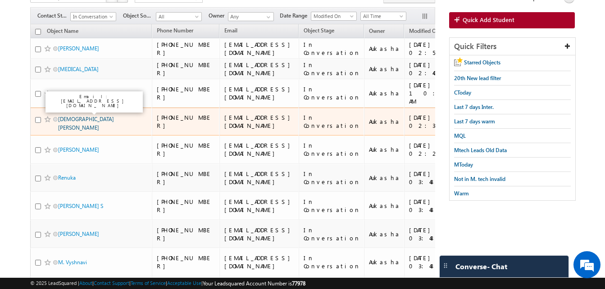
click at [72, 116] on link "VISHNU G NATH" at bounding box center [86, 123] width 56 height 15
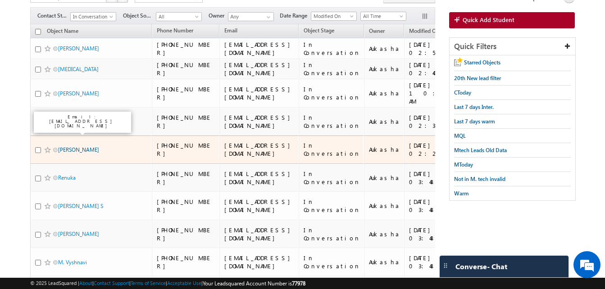
click at [78, 147] on link "Gaurav Kumar" at bounding box center [78, 150] width 41 height 7
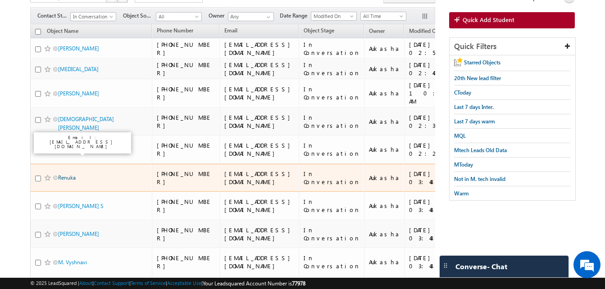
click at [68, 174] on link "Renuka" at bounding box center [67, 177] width 18 height 7
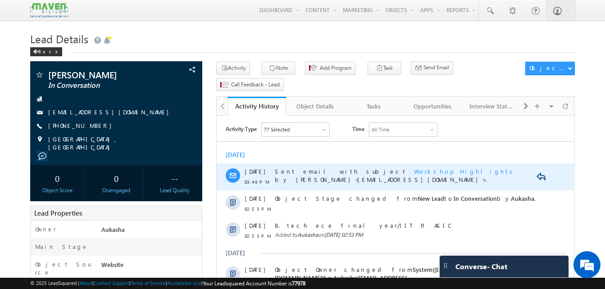
click at [414, 170] on span "Workshop Highlights" at bounding box center [465, 172] width 102 height 8
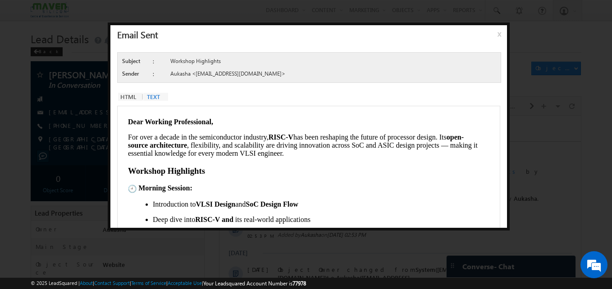
click at [498, 33] on span "x" at bounding box center [501, 37] width 7 height 16
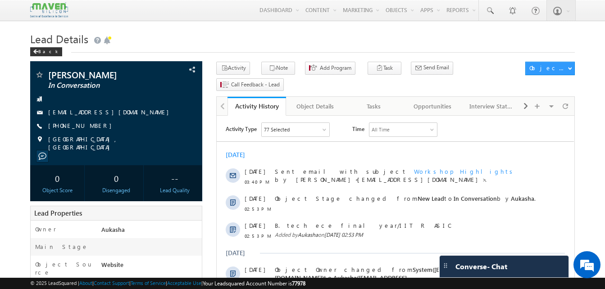
click at [336, 37] on h1 "Lead Details" at bounding box center [302, 38] width 545 height 18
click at [196, 33] on h1 "Lead Details" at bounding box center [302, 38] width 545 height 18
click at [333, 44] on h1 "Lead Details" at bounding box center [302, 38] width 545 height 18
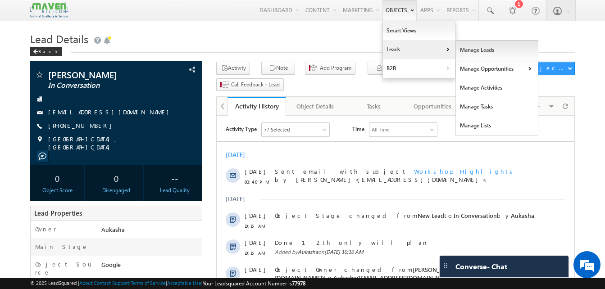
click at [476, 49] on link "Manage Leads" at bounding box center [497, 50] width 83 height 19
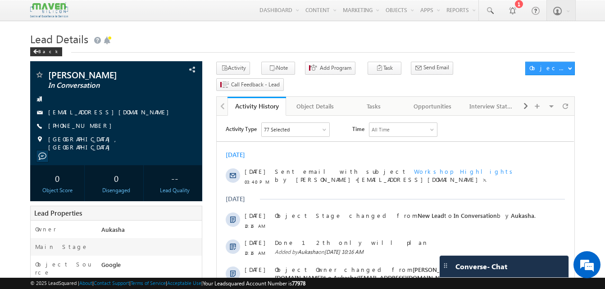
click at [147, 38] on h1 "Lead Details" at bounding box center [302, 38] width 545 height 18
click at [246, 39] on h1 "Lead Details" at bounding box center [302, 38] width 545 height 18
click at [330, 40] on h1 "Lead Details" at bounding box center [302, 38] width 545 height 18
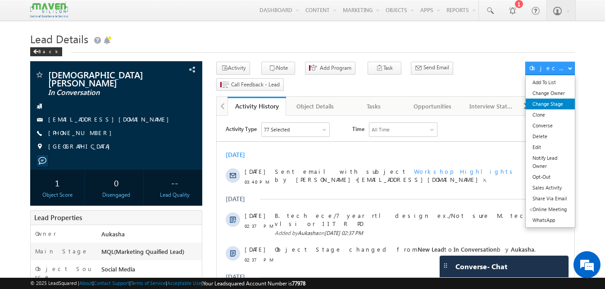
click at [547, 101] on link "Change Stage" at bounding box center [550, 104] width 49 height 11
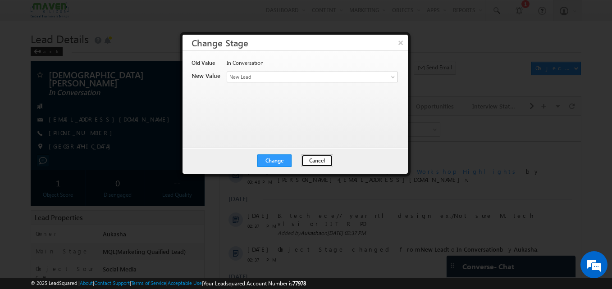
click at [316, 158] on button "Cancel" at bounding box center [317, 161] width 32 height 13
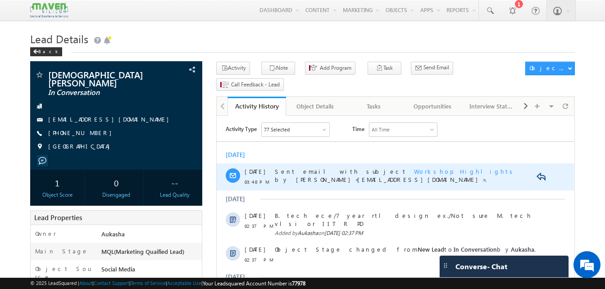
click at [414, 170] on span "Workshop Highlights" at bounding box center [465, 172] width 102 height 8
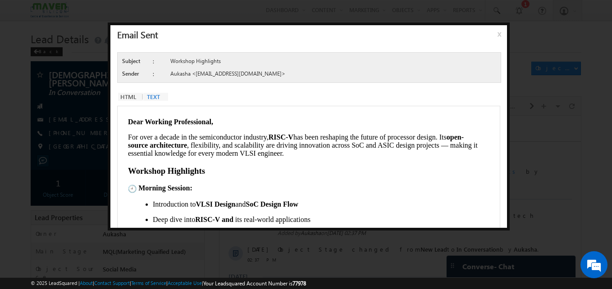
click at [498, 35] on span "x" at bounding box center [501, 37] width 7 height 16
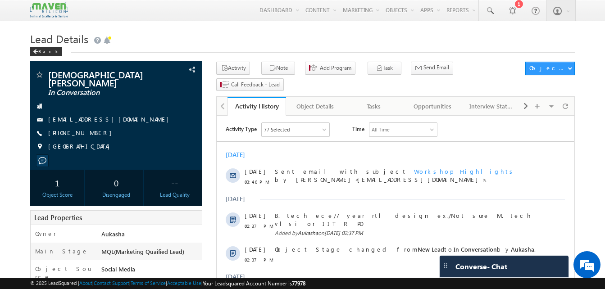
click at [114, 51] on div "Back" at bounding box center [302, 50] width 545 height 6
click at [226, 32] on h1 "Lead Details" at bounding box center [302, 38] width 545 height 18
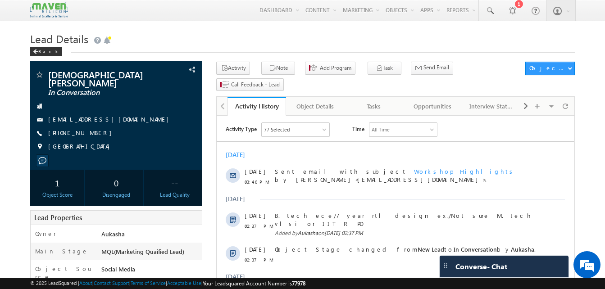
click at [316, 34] on h1 "Lead Details" at bounding box center [302, 38] width 545 height 18
click at [346, 44] on h1 "Lead Details" at bounding box center [302, 38] width 545 height 18
click at [380, 32] on h1 "Lead Details" at bounding box center [302, 38] width 545 height 18
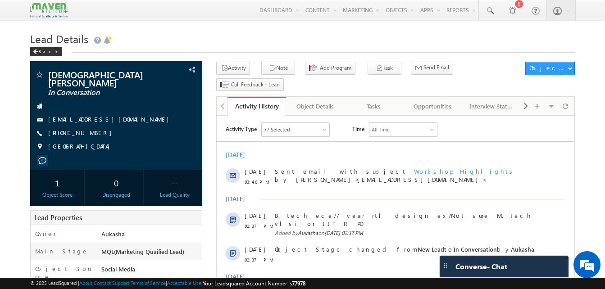
click at [448, 45] on h1 "Lead Details" at bounding box center [302, 38] width 545 height 18
click at [421, 34] on h1 "Lead Details" at bounding box center [302, 38] width 545 height 18
click at [207, 31] on h1 "Lead Details" at bounding box center [302, 38] width 545 height 18
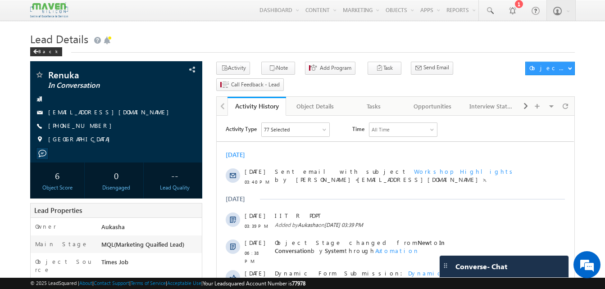
click at [200, 30] on h1 "Lead Details" at bounding box center [302, 38] width 545 height 18
click at [233, 31] on h1 "Lead Details" at bounding box center [302, 38] width 545 height 18
click at [246, 32] on h1 "Lead Details" at bounding box center [302, 38] width 545 height 18
click at [492, 12] on span at bounding box center [490, 10] width 9 height 9
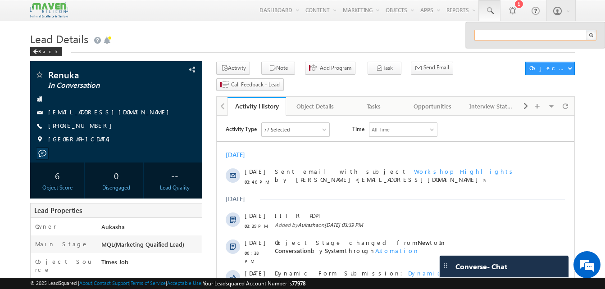
paste input "9027517152"
click at [411, 47] on h1 "Lead Details" at bounding box center [302, 38] width 545 height 18
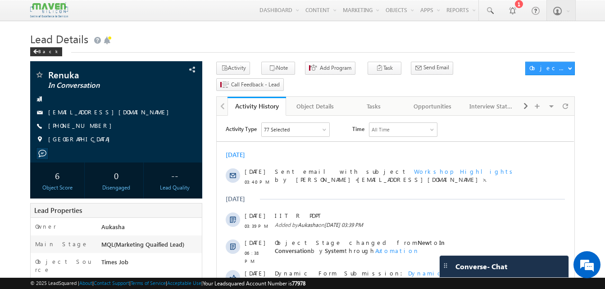
click at [289, 37] on h1 "Lead Details" at bounding box center [302, 38] width 545 height 18
click at [349, 39] on h1 "Lead Details" at bounding box center [302, 38] width 545 height 18
click at [490, 14] on span at bounding box center [490, 10] width 9 height 9
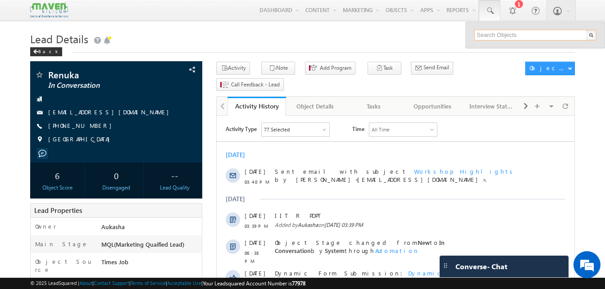
click at [501, 32] on input "text" at bounding box center [536, 35] width 122 height 11
paste input "8360315042"
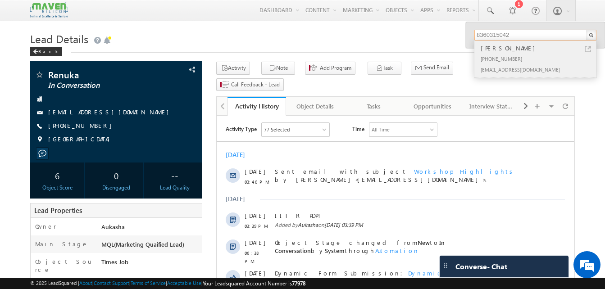
type input "8360315042"
click at [591, 49] on div "[PERSON_NAME]" at bounding box center [539, 48] width 121 height 10
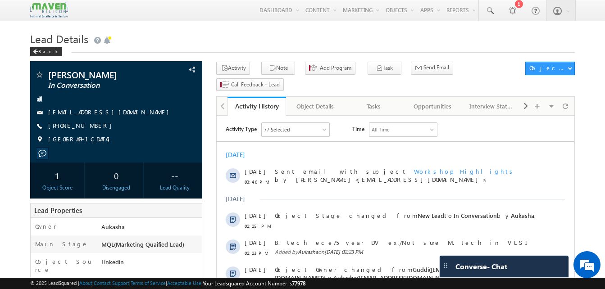
drag, startPoint x: 226, startPoint y: 32, endPoint x: 14, endPoint y: 147, distance: 240.7
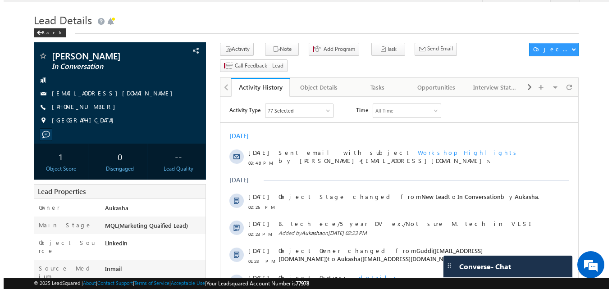
scroll to position [19, 0]
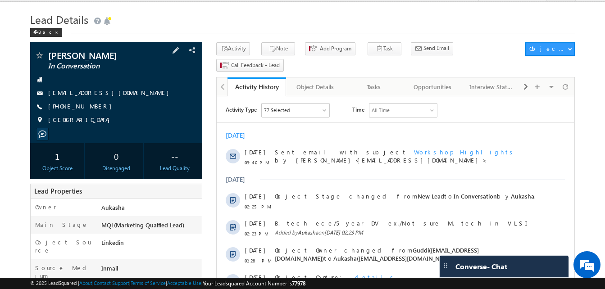
drag, startPoint x: 96, startPoint y: 107, endPoint x: 92, endPoint y: 108, distance: 4.6
click at [92, 108] on div "[PHONE_NUMBER]" at bounding box center [116, 106] width 163 height 9
copy div "[PHONE_NUMBER]"
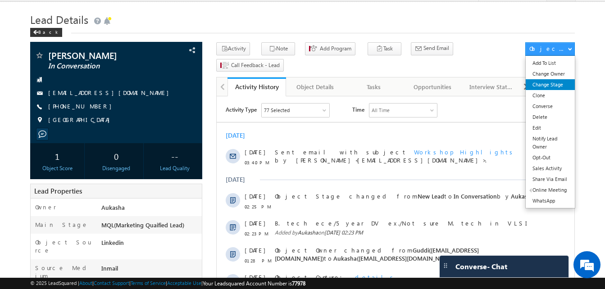
click at [548, 87] on link "Change Stage" at bounding box center [550, 84] width 49 height 11
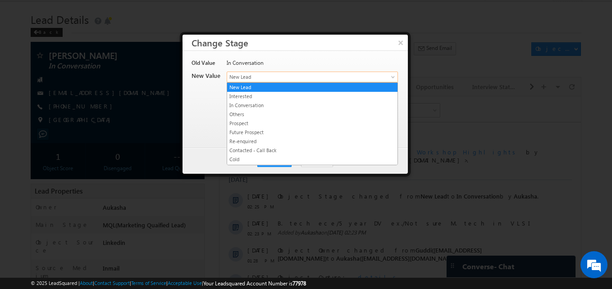
click at [321, 75] on span "New Lead" at bounding box center [297, 77] width 141 height 8
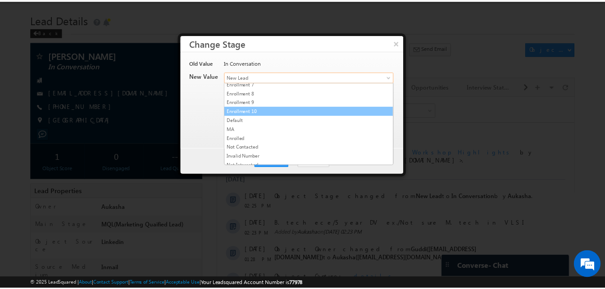
scroll to position [179, 0]
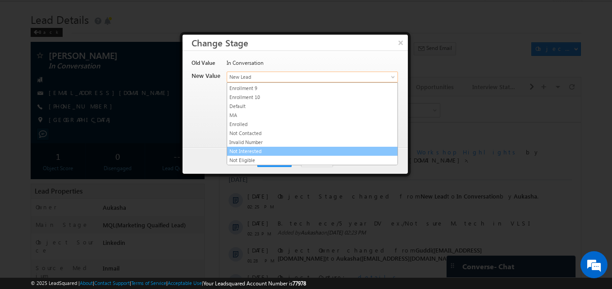
click at [261, 153] on link "Not Interested" at bounding box center [312, 151] width 170 height 8
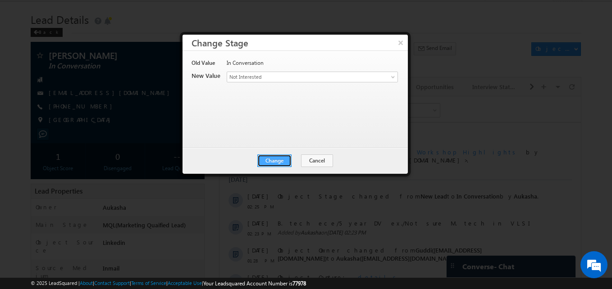
click at [281, 162] on button "Change" at bounding box center [274, 161] width 34 height 13
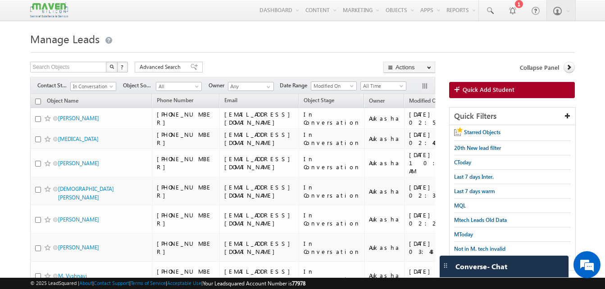
click at [38, 99] on input "checkbox" at bounding box center [38, 102] width 6 height 6
checkbox input "true"
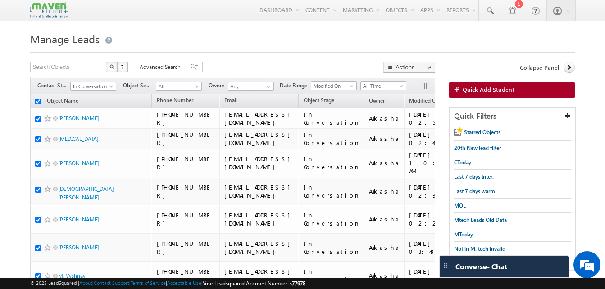
checkbox input "true"
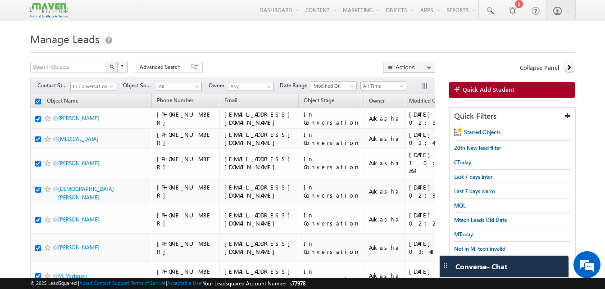
checkbox input "true"
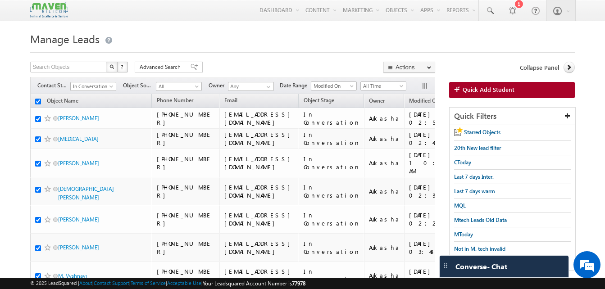
checkbox input "true"
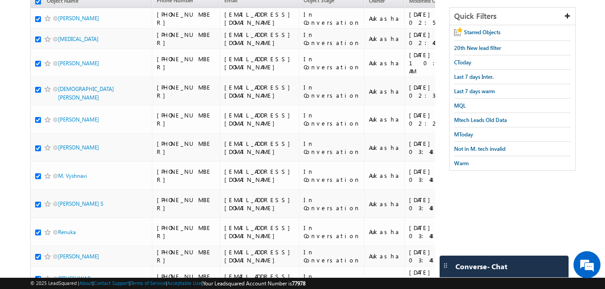
scroll to position [57, 0]
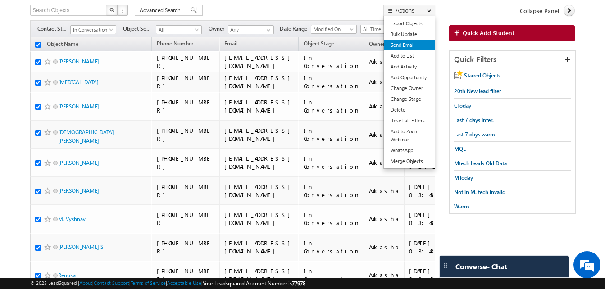
click at [414, 41] on link "Send Email" at bounding box center [409, 45] width 51 height 11
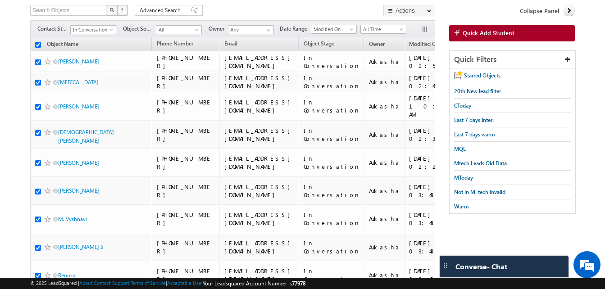
scroll to position [0, 0]
click at [39, 46] on input "checkbox" at bounding box center [38, 45] width 6 height 6
checkbox input "false"
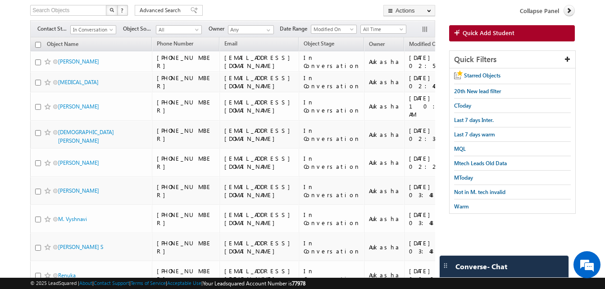
checkbox input "false"
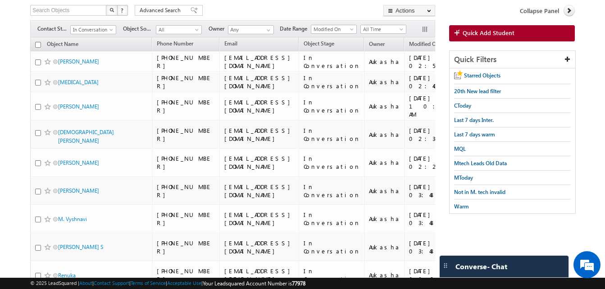
checkbox input "false"
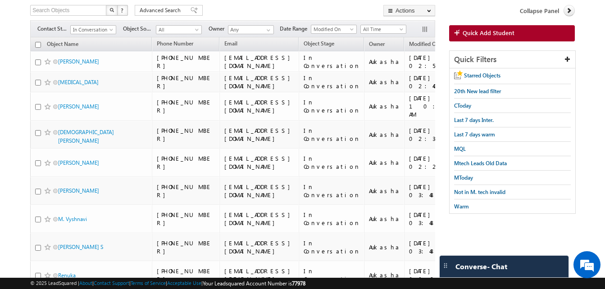
checkbox input "false"
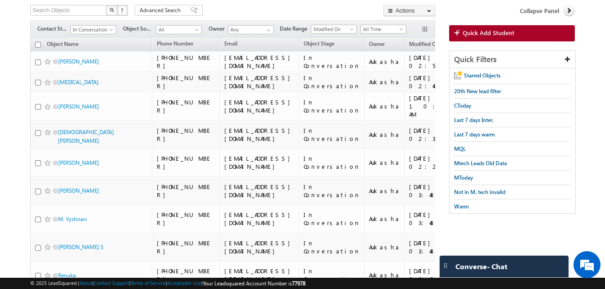
checkbox input "false"
click at [330, 4] on form "Manage Leads Search Objects X ? 18 results found Advanced Search Advanced Searc…" at bounding box center [302, 281] width 545 height 619
click at [100, 32] on span "In Conversation" at bounding box center [92, 30] width 43 height 8
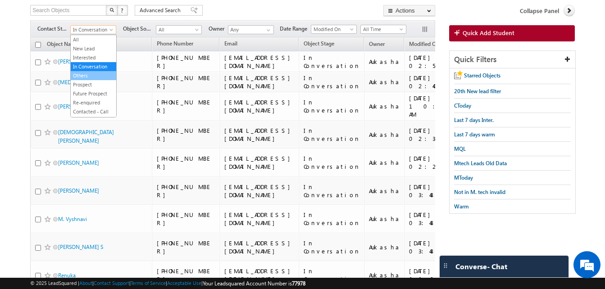
click at [91, 76] on link "Others" at bounding box center [94, 76] width 46 height 8
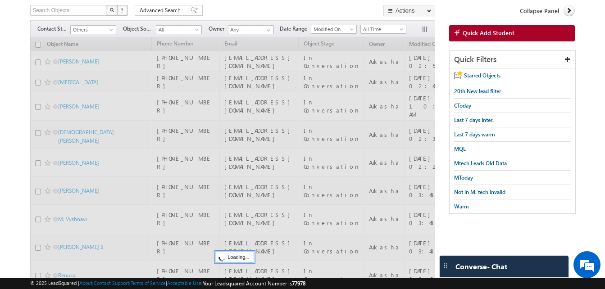
scroll to position [9, 0]
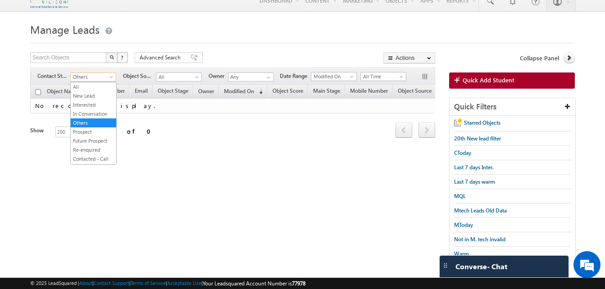
click at [103, 76] on span "Others" at bounding box center [92, 77] width 43 height 8
click at [91, 150] on link "Re-enquired" at bounding box center [94, 150] width 46 height 8
click at [109, 76] on span at bounding box center [112, 78] width 7 height 7
click at [81, 156] on link "Contacted - Call Back" at bounding box center [94, 163] width 46 height 16
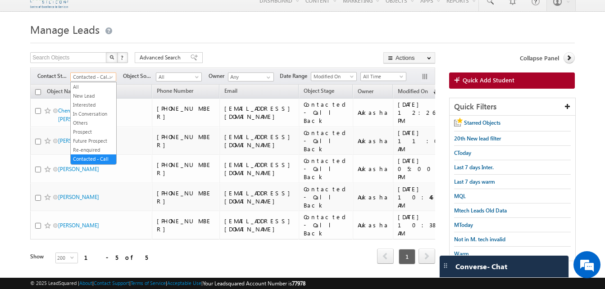
scroll to position [7, 0]
click at [108, 78] on span "Contacted - Call Back" at bounding box center [92, 77] width 43 height 8
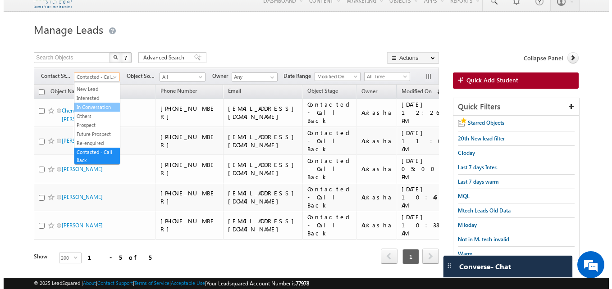
scroll to position [0, 0]
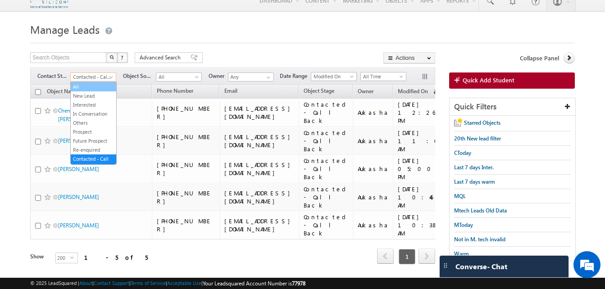
click at [92, 85] on link "All" at bounding box center [94, 87] width 46 height 8
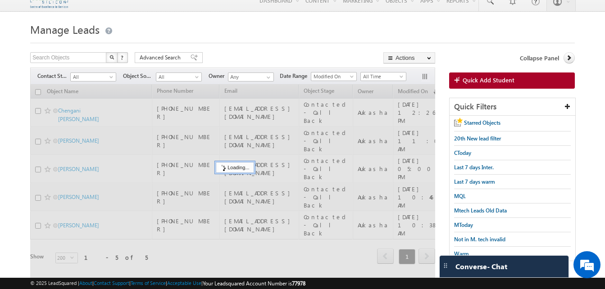
click at [0, 142] on html "Menu Aukasha lsq5@ maven -sili con.c om" at bounding box center [302, 151] width 605 height 321
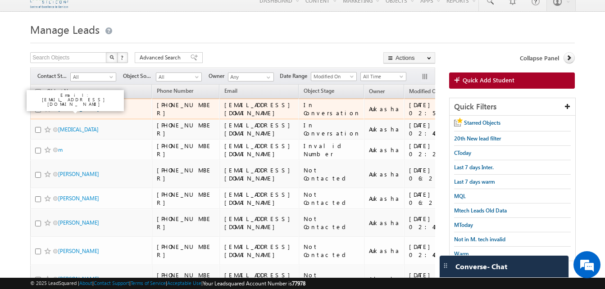
click at [77, 110] on link "K.Kusuma" at bounding box center [78, 108] width 41 height 7
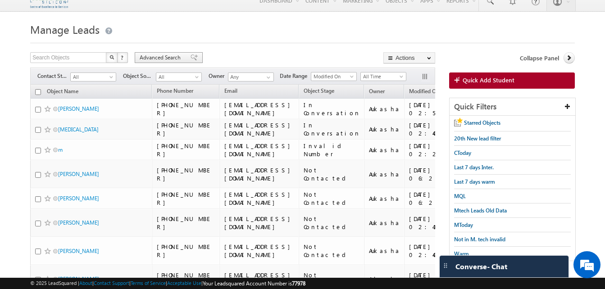
click at [145, 57] on span "Advanced Search" at bounding box center [162, 58] width 44 height 8
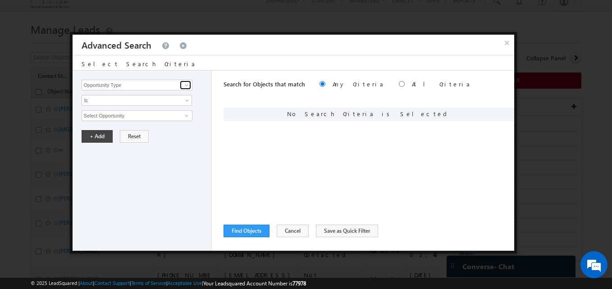
click at [186, 86] on span at bounding box center [186, 85] width 7 height 7
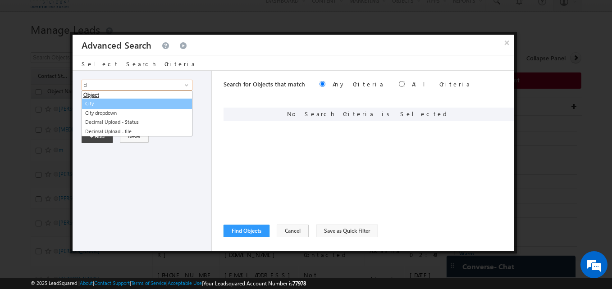
click at [124, 105] on link "City" at bounding box center [137, 104] width 111 height 10
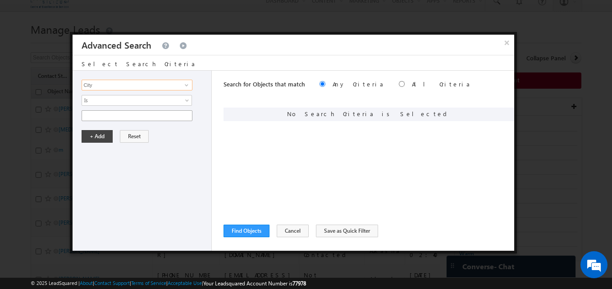
type input "City"
click at [141, 119] on input "text" at bounding box center [137, 115] width 111 height 11
type input "Bangalore"
click at [102, 137] on button "+ Add" at bounding box center [97, 136] width 31 height 13
click at [249, 230] on button "Find Objects" at bounding box center [247, 231] width 46 height 13
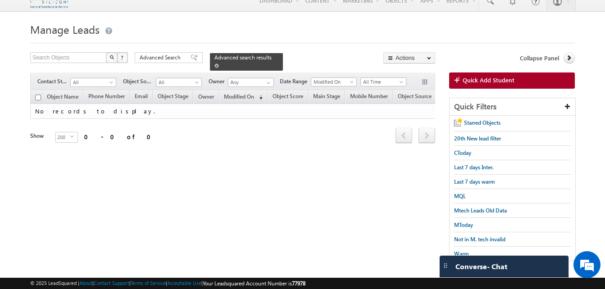
click at [219, 64] on span at bounding box center [217, 66] width 5 height 5
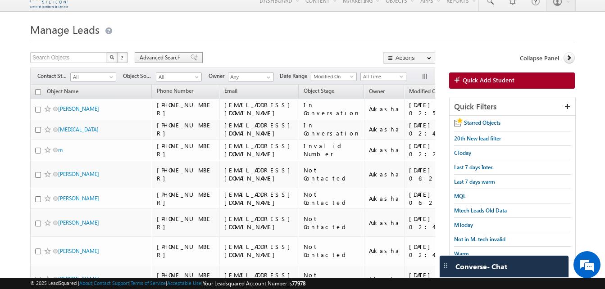
click at [149, 56] on span "Advanced Search" at bounding box center [162, 58] width 44 height 8
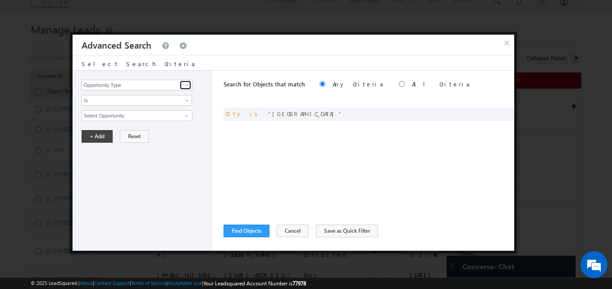
click at [186, 86] on span at bounding box center [186, 85] width 7 height 7
click at [506, 111] on span at bounding box center [504, 113] width 6 height 6
click at [178, 88] on input "Opportunity Type" at bounding box center [137, 85] width 111 height 11
click at [186, 84] on span at bounding box center [186, 85] width 7 height 7
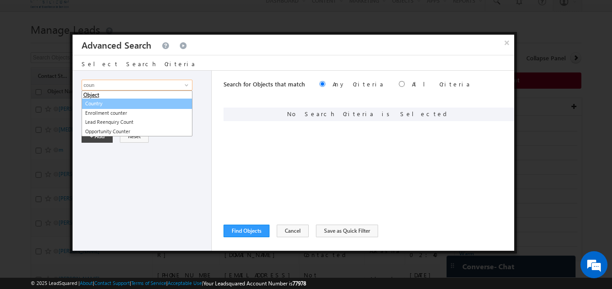
click at [152, 104] on link "Country" at bounding box center [137, 104] width 111 height 10
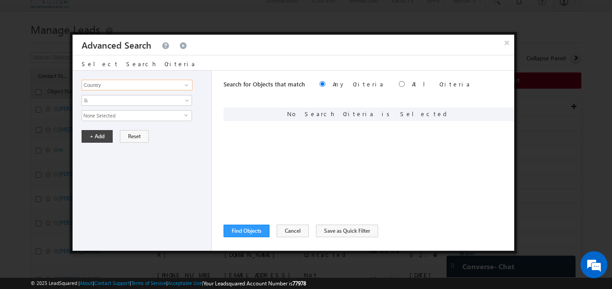
type input "Country"
click at [137, 113] on span "None Selected" at bounding box center [133, 116] width 102 height 10
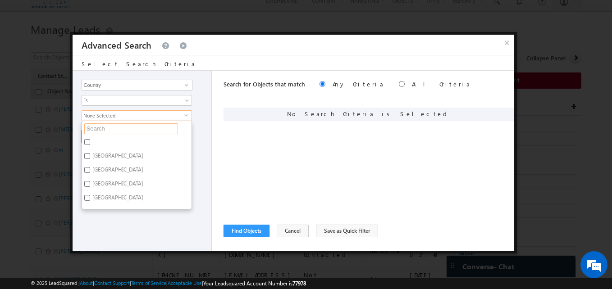
click at [152, 128] on input "text" at bounding box center [131, 129] width 94 height 11
type input "ka"
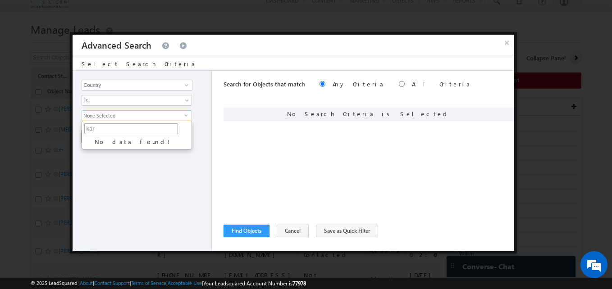
type input "ka"
type input "k"
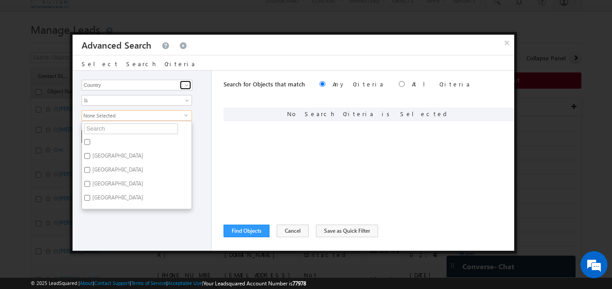
click at [188, 85] on span at bounding box center [186, 85] width 7 height 7
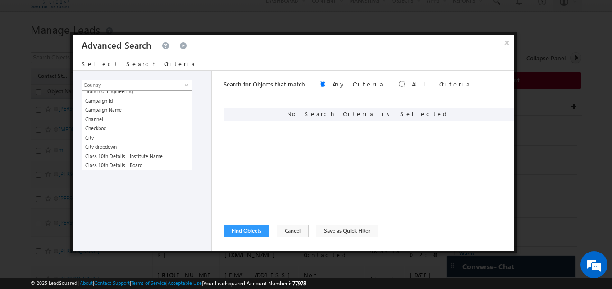
scroll to position [105, 0]
click at [117, 136] on link "City" at bounding box center [137, 138] width 111 height 10
type input "City"
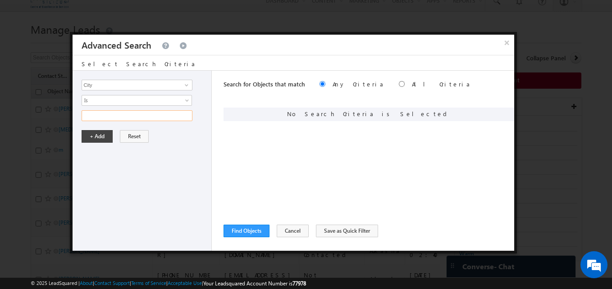
click at [128, 118] on input "text" at bounding box center [137, 115] width 111 height 11
type input "karnataka"
click at [106, 140] on button "+ Add" at bounding box center [97, 136] width 31 height 13
click at [258, 232] on button "Find Objects" at bounding box center [247, 231] width 46 height 13
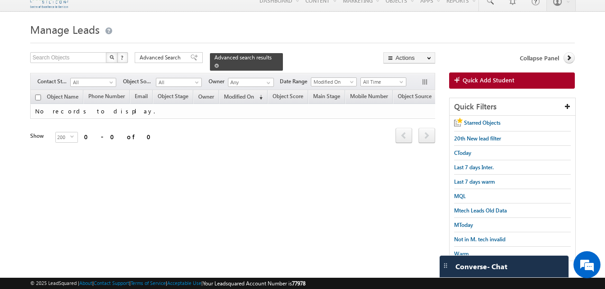
click at [219, 62] on link at bounding box center [217, 66] width 5 height 8
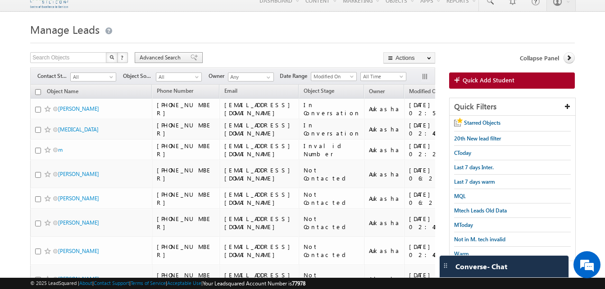
click at [169, 57] on span "Advanced Search" at bounding box center [162, 58] width 44 height 8
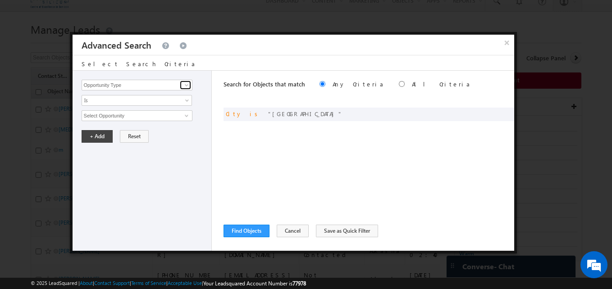
click at [187, 89] on link at bounding box center [185, 85] width 11 height 9
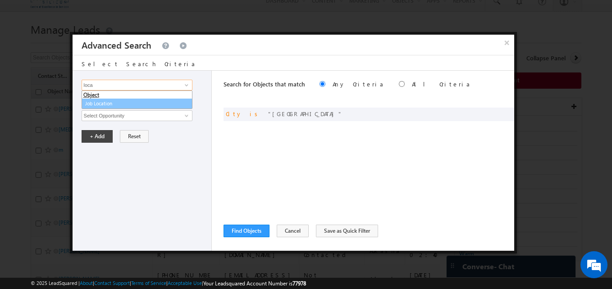
click at [132, 100] on link "Job Location" at bounding box center [137, 104] width 111 height 10
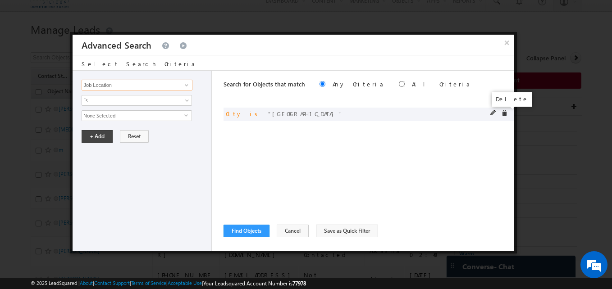
type input "Job Location"
click at [505, 115] on span at bounding box center [504, 113] width 6 height 6
click at [157, 118] on span "None Selected" at bounding box center [133, 116] width 102 height 10
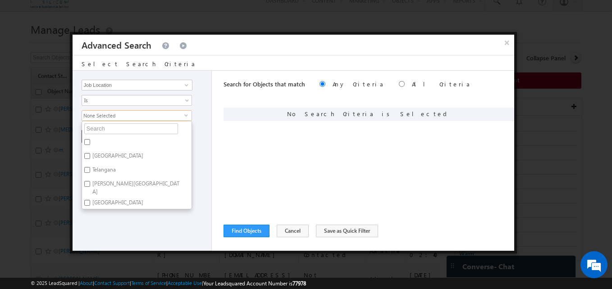
click at [159, 130] on input "text" at bounding box center [131, 129] width 94 height 11
click at [88, 154] on input "Karnataka" at bounding box center [87, 156] width 6 height 6
checkbox input "true"
click at [207, 156] on div "Opportunity Type Object Activity Task Sales Group Prospect Id Academic Remarks …" at bounding box center [143, 161] width 140 height 180
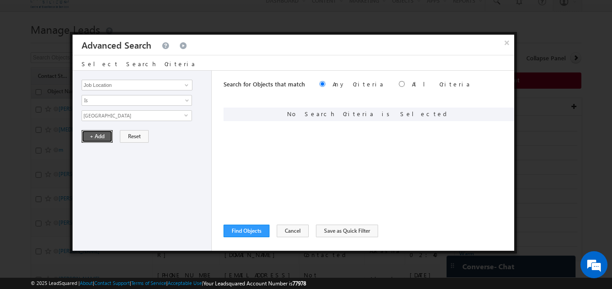
click at [101, 136] on button "+ Add" at bounding box center [97, 136] width 31 height 13
click at [254, 229] on button "Find Objects" at bounding box center [247, 231] width 46 height 13
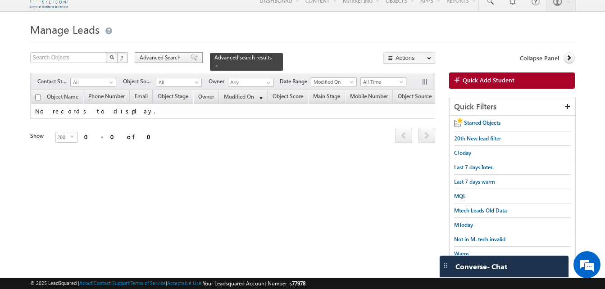
click at [191, 59] on span at bounding box center [194, 58] width 7 height 6
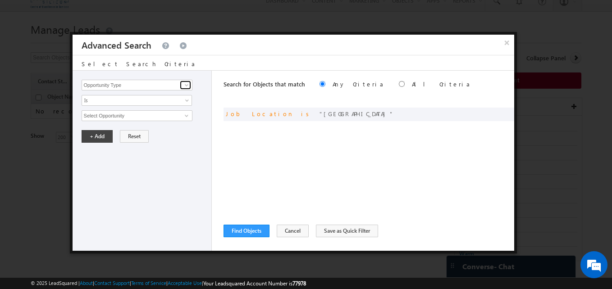
click at [190, 83] on span at bounding box center [186, 85] width 7 height 7
click at [503, 114] on span at bounding box center [504, 113] width 6 height 6
click at [183, 87] on span at bounding box center [186, 85] width 7 height 7
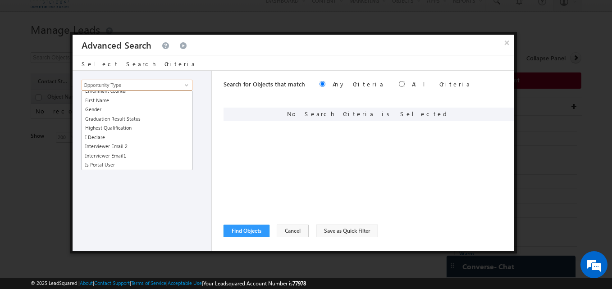
scroll to position [528, 0]
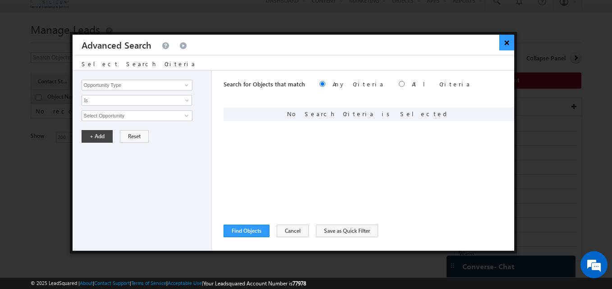
click at [509, 42] on button "×" at bounding box center [507, 43] width 15 height 16
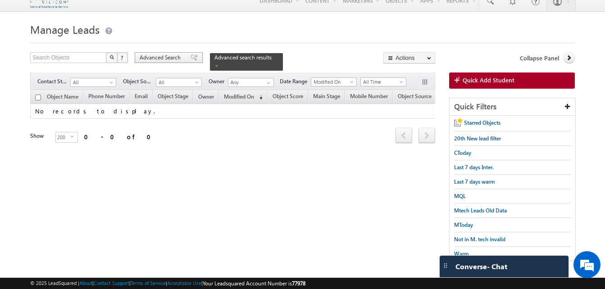
click at [164, 54] on span "Advanced Search" at bounding box center [162, 58] width 44 height 8
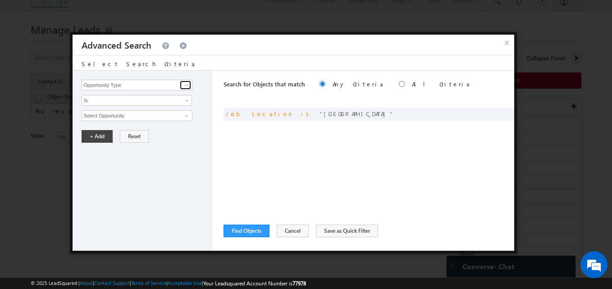
click at [184, 84] on span at bounding box center [186, 85] width 7 height 7
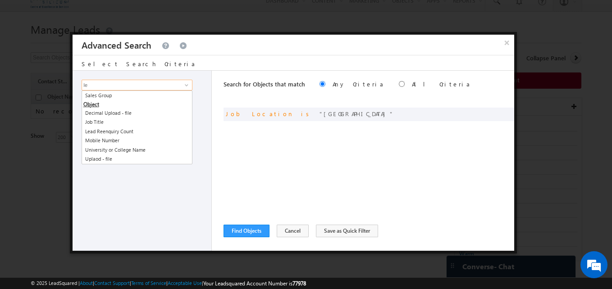
type input "l"
type input "p"
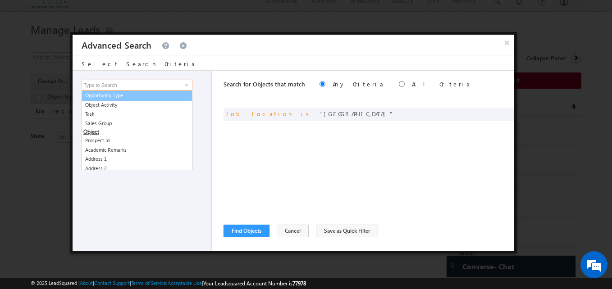
type input "b"
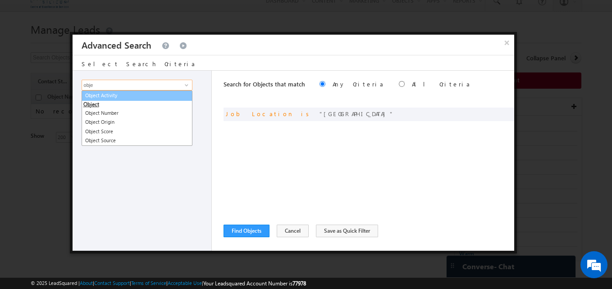
click at [133, 93] on link "Object Activity" at bounding box center [137, 96] width 111 height 10
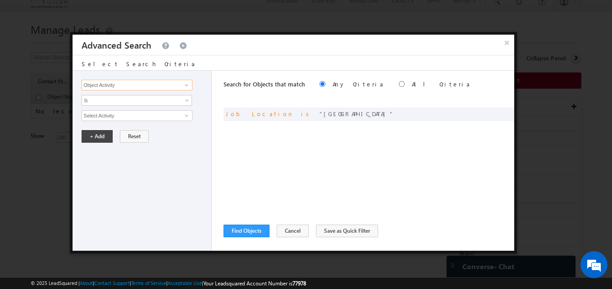
type input "Object Activity"
click at [126, 117] on input "Select Activity" at bounding box center [137, 115] width 111 height 11
click at [95, 139] on button "+ Add" at bounding box center [97, 136] width 31 height 13
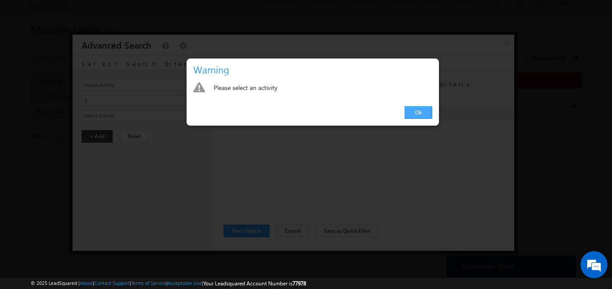
click at [421, 113] on link "Ok" at bounding box center [419, 112] width 28 height 13
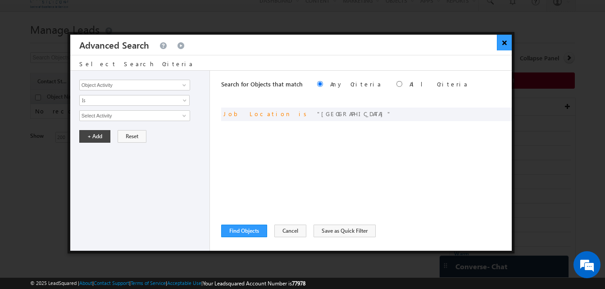
click at [505, 43] on button "×" at bounding box center [504, 43] width 15 height 16
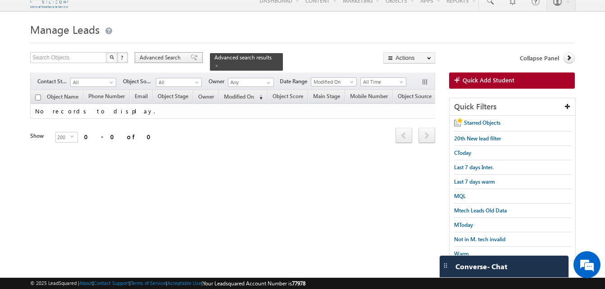
click at [155, 60] on span "Advanced Search" at bounding box center [162, 58] width 44 height 8
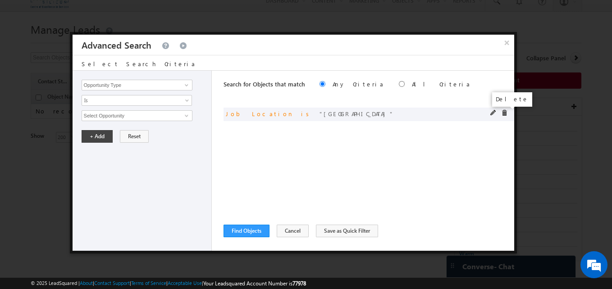
click at [504, 112] on span at bounding box center [504, 113] width 6 height 6
click at [186, 86] on span at bounding box center [186, 85] width 7 height 7
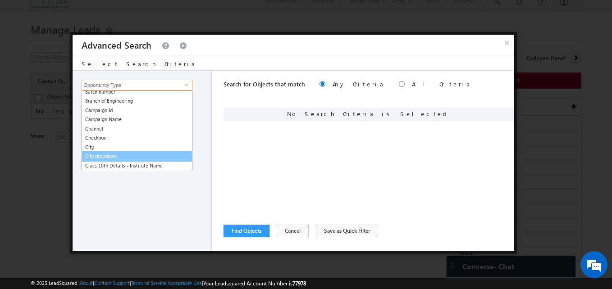
scroll to position [96, 0]
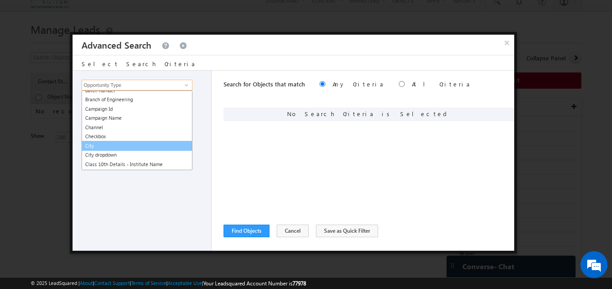
click at [129, 145] on link "City" at bounding box center [137, 146] width 111 height 10
type input "City"
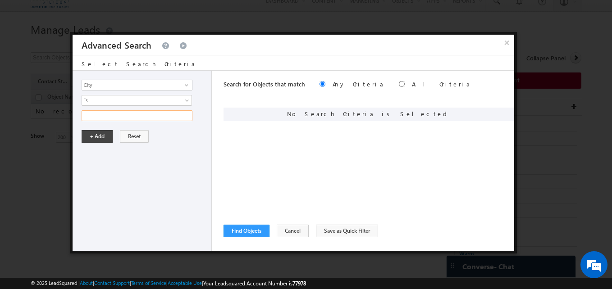
click at [163, 115] on input "text" at bounding box center [137, 115] width 111 height 11
type input "bangalore"
click at [96, 139] on button "+ Add" at bounding box center [97, 136] width 31 height 13
click at [250, 230] on button "Find Objects" at bounding box center [247, 231] width 46 height 13
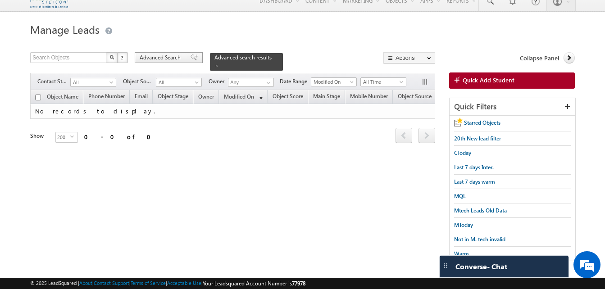
click at [191, 58] on span at bounding box center [194, 58] width 7 height 6
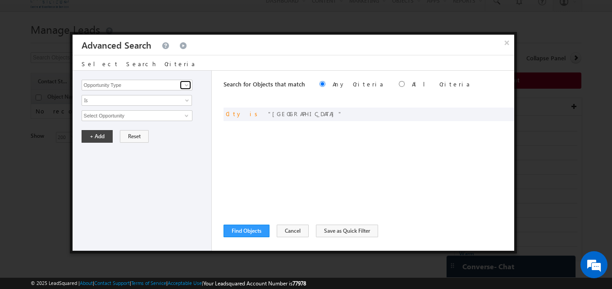
click at [191, 88] on link at bounding box center [185, 85] width 11 height 9
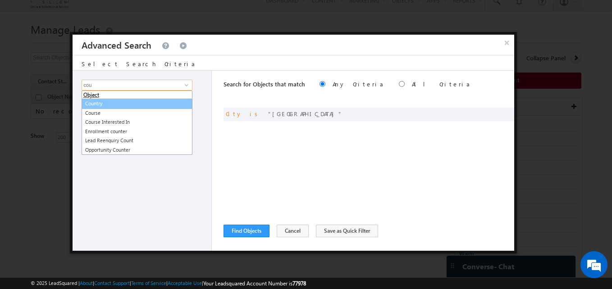
click at [120, 101] on link "Country" at bounding box center [137, 104] width 111 height 10
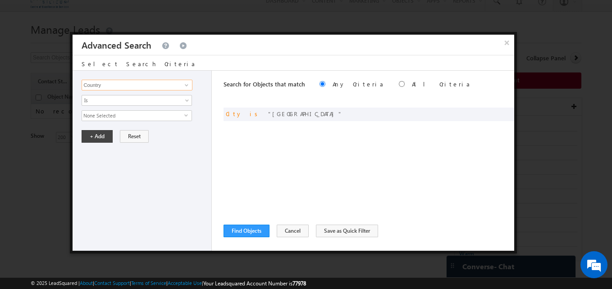
type input "Country"
click at [132, 114] on span "None Selected" at bounding box center [133, 116] width 102 height 10
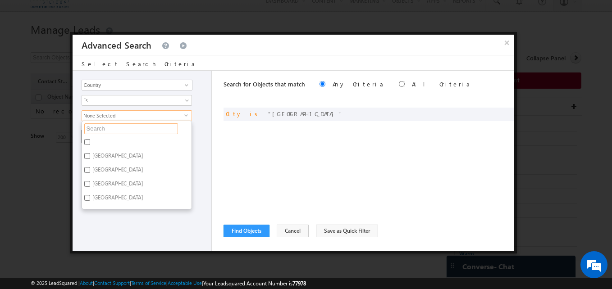
click at [133, 125] on input "text" at bounding box center [131, 129] width 94 height 11
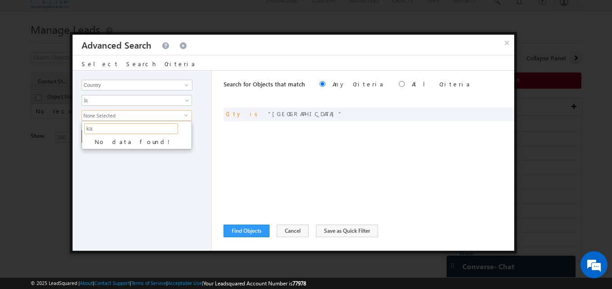
type input "k"
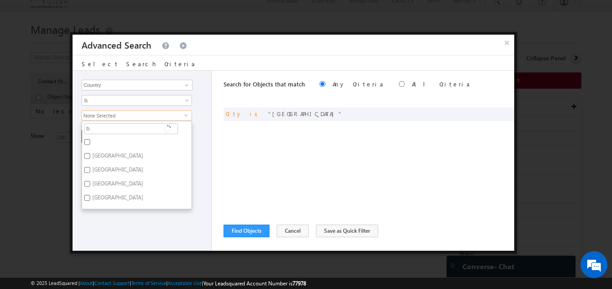
type input "ba"
type input "ban"
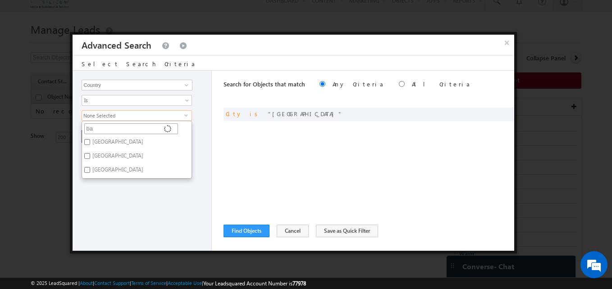
type input "b"
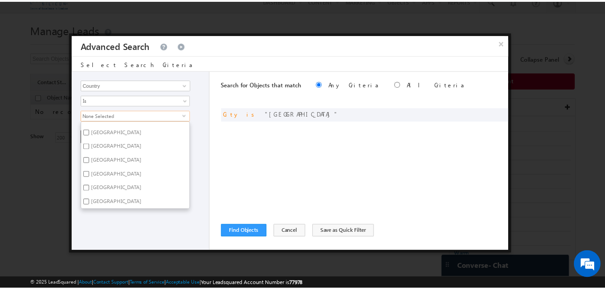
scroll to position [1325, 0]
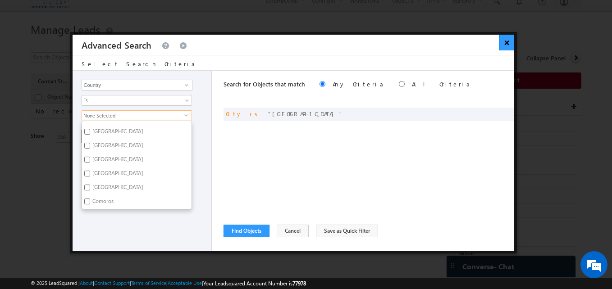
click at [507, 43] on button "×" at bounding box center [507, 43] width 15 height 16
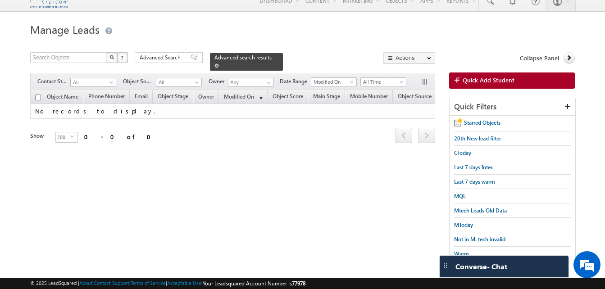
click at [219, 64] on span at bounding box center [217, 66] width 5 height 5
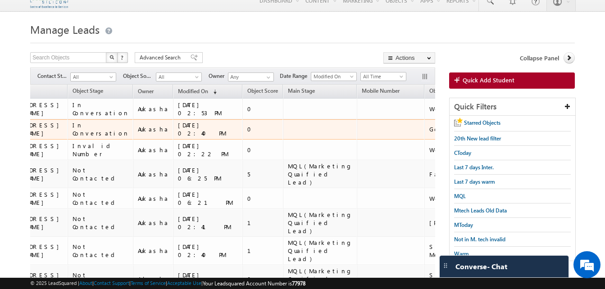
scroll to position [0, 257]
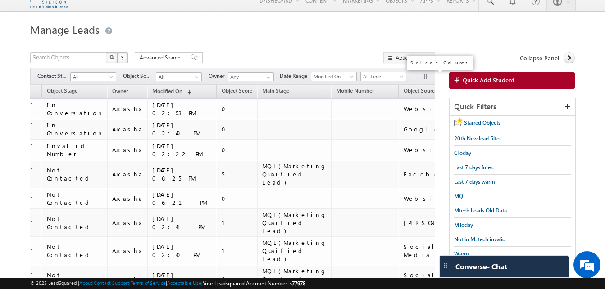
click at [424, 78] on button "button" at bounding box center [426, 77] width 9 height 9
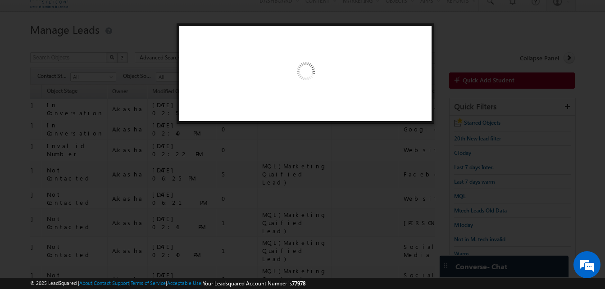
scroll to position [0, 252]
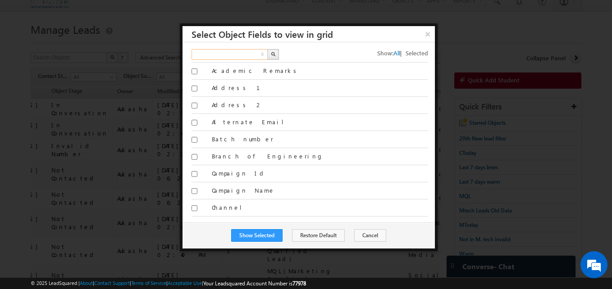
click at [212, 56] on input "text" at bounding box center [230, 54] width 77 height 11
type input "city"
click at [271, 54] on img "button" at bounding box center [273, 54] width 5 height 5
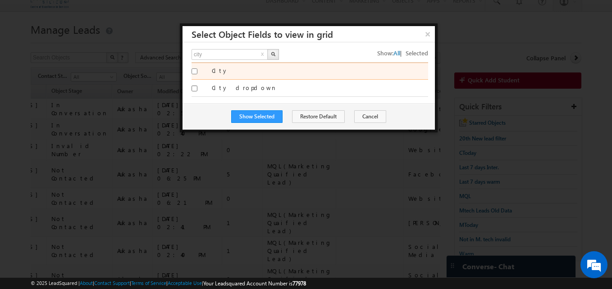
click at [197, 70] on input "City" at bounding box center [195, 72] width 6 height 6
checkbox input "true"
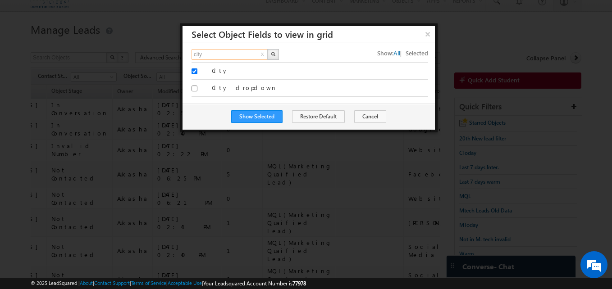
click at [223, 56] on input "city" at bounding box center [230, 54] width 77 height 11
type input "country"
click at [274, 56] on button "button" at bounding box center [273, 54] width 12 height 11
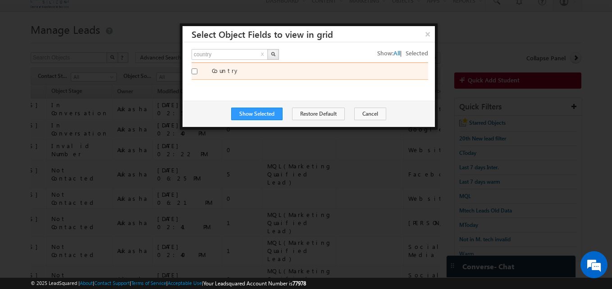
click at [197, 73] on input "Country" at bounding box center [195, 72] width 6 height 6
checkbox input "true"
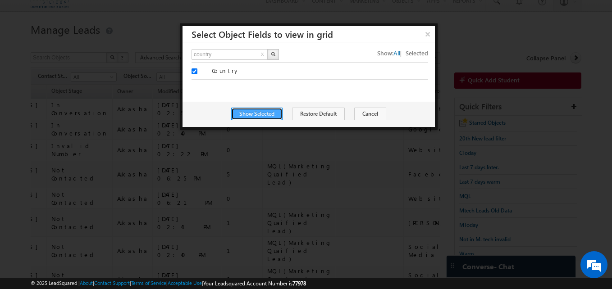
click at [272, 111] on button "Show Selected" at bounding box center [256, 114] width 51 height 13
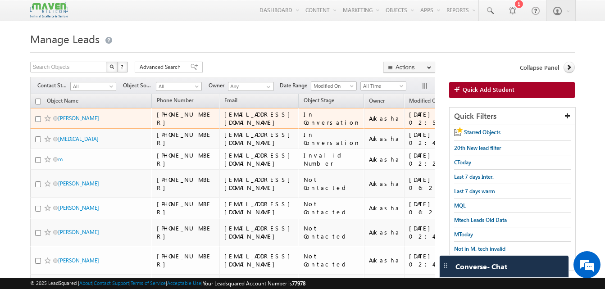
scroll to position [0, 306]
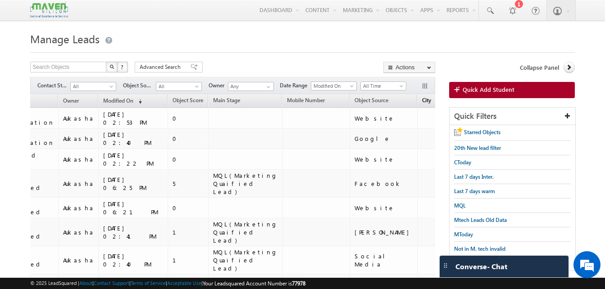
click at [418, 101] on link "City" at bounding box center [427, 102] width 18 height 12
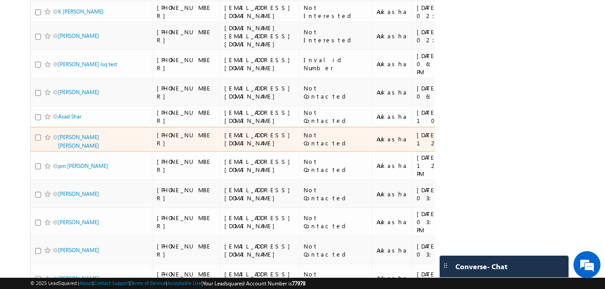
scroll to position [4026, 0]
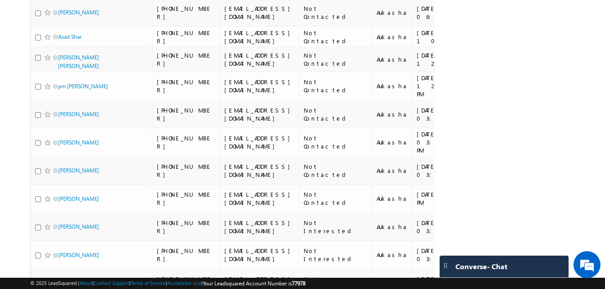
click at [61, 264] on li "100" at bounding box center [61, 266] width 22 height 9
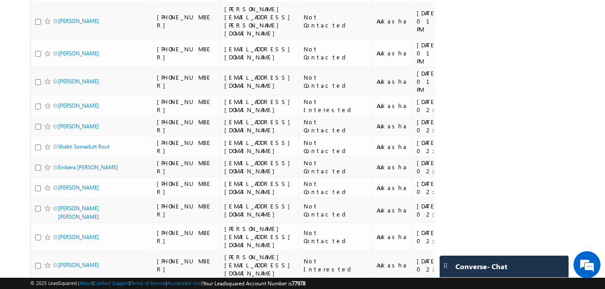
scroll to position [1971, 0]
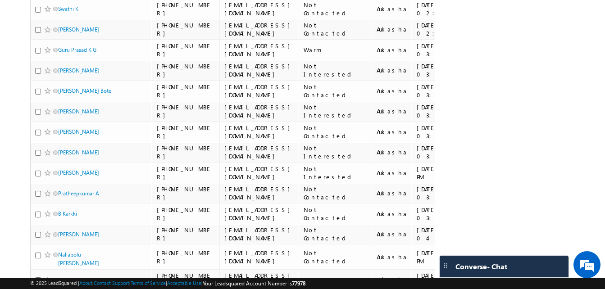
click at [64, 272] on li "200" at bounding box center [61, 275] width 22 height 9
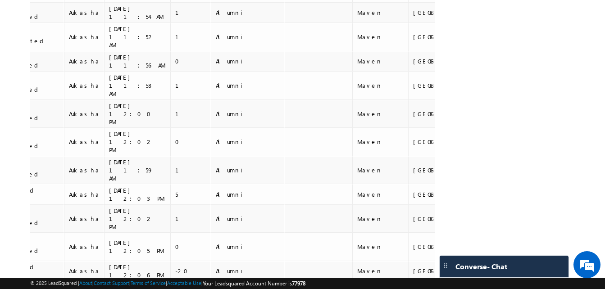
scroll to position [3232, 0]
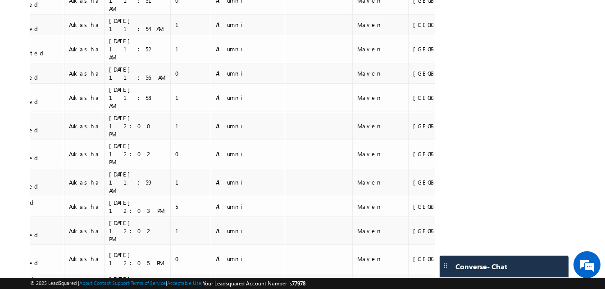
drag, startPoint x: 395, startPoint y: 181, endPoint x: 23, endPoint y: 117, distance: 377.8
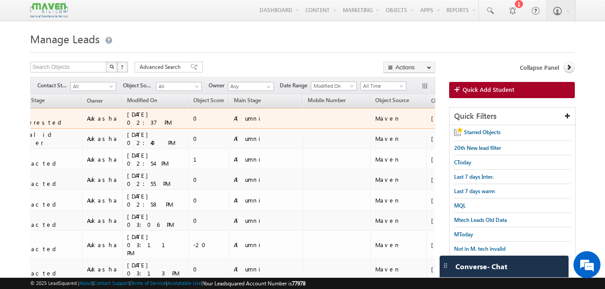
scroll to position [0, 0]
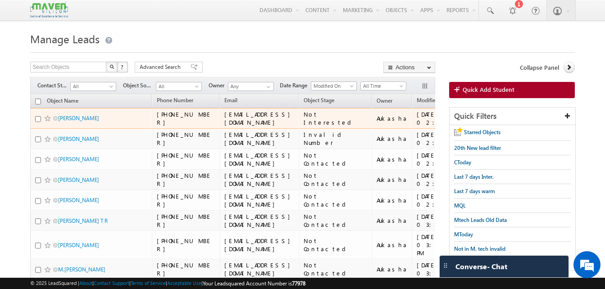
click at [57, 112] on td "M Sai Kumar" at bounding box center [91, 118] width 122 height 21
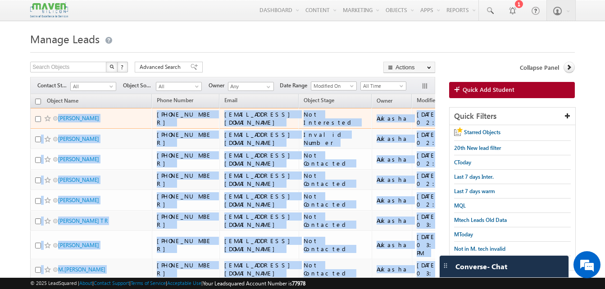
copy tbody "M Sai Kumar +91-9440575895 navyasreesai143@gmail.com Not Interested Aukasha 06/…"
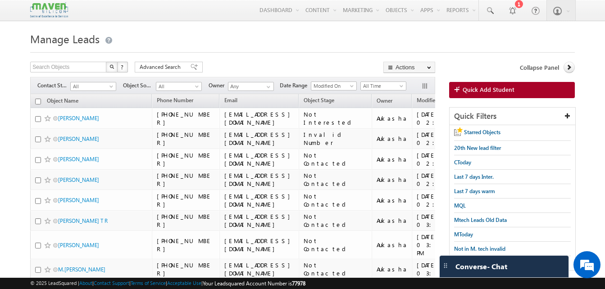
click at [302, 47] on div at bounding box center [302, 50] width 545 height 6
click at [214, 34] on h1 "Manage Leads" at bounding box center [302, 38] width 545 height 18
click at [282, 41] on h1 "Manage Leads" at bounding box center [302, 38] width 545 height 18
click at [386, 32] on h1 "Manage Leads" at bounding box center [302, 38] width 545 height 18
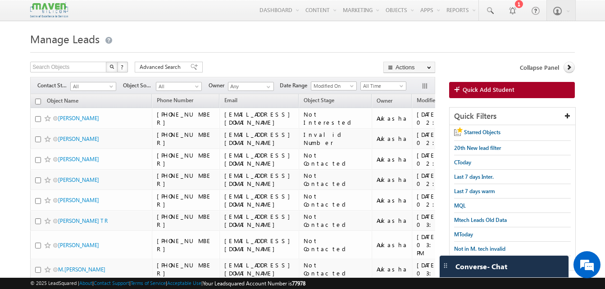
click at [253, 32] on h1 "Manage Leads" at bounding box center [302, 38] width 545 height 18
click at [290, 45] on h1 "Manage Leads" at bounding box center [302, 38] width 545 height 18
click at [413, 107] on link "Modified On (sorted descending)" at bounding box center [432, 102] width 39 height 12
click at [421, 104] on span "Modified On" at bounding box center [432, 100] width 30 height 7
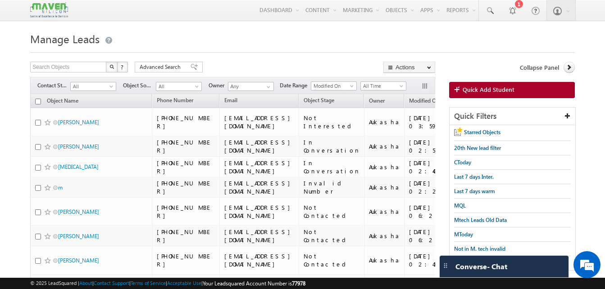
click at [319, 53] on div at bounding box center [302, 50] width 545 height 6
click at [252, 50] on div at bounding box center [302, 50] width 545 height 6
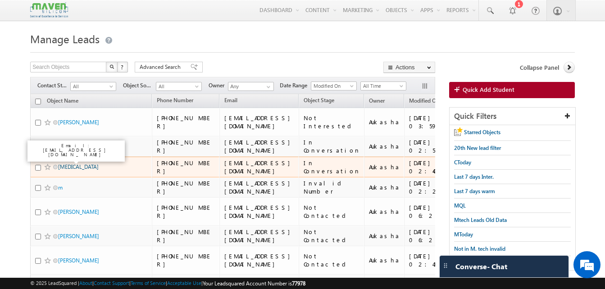
click at [68, 164] on link "Nikita" at bounding box center [78, 167] width 41 height 7
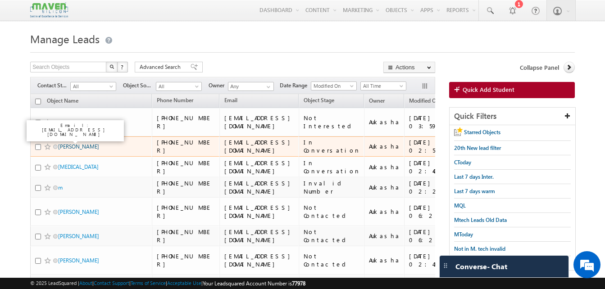
click at [76, 143] on link "K.Kusuma" at bounding box center [78, 146] width 41 height 7
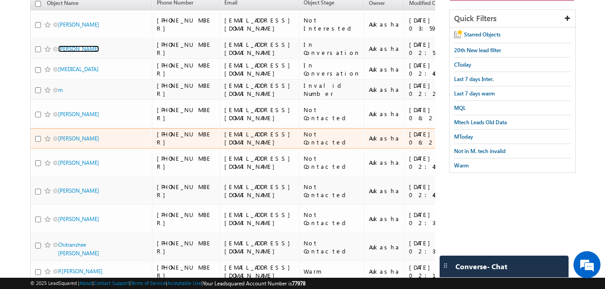
scroll to position [98, 0]
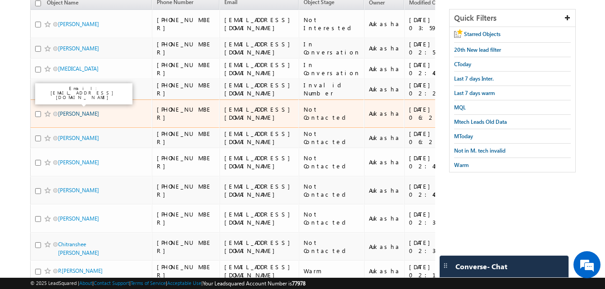
click at [64, 110] on link "nikitha mira" at bounding box center [78, 113] width 41 height 7
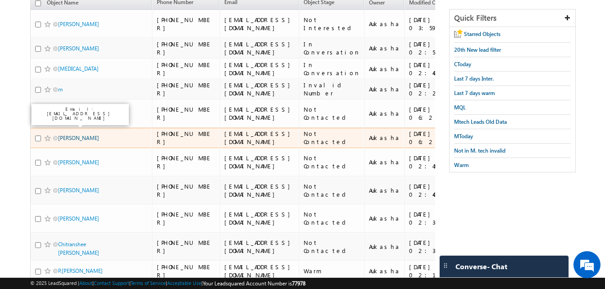
click at [78, 135] on link "Joshitha Kalava" at bounding box center [78, 138] width 41 height 7
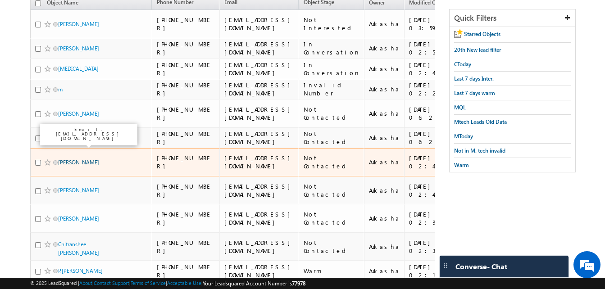
click at [73, 159] on link "Ramesh Kumar" at bounding box center [78, 162] width 41 height 7
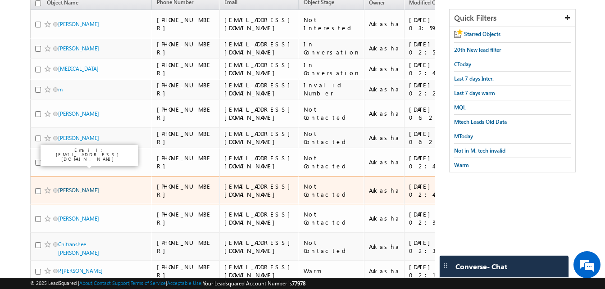
click at [75, 187] on link "Dharmarajula Ganesh manikanta" at bounding box center [78, 190] width 41 height 7
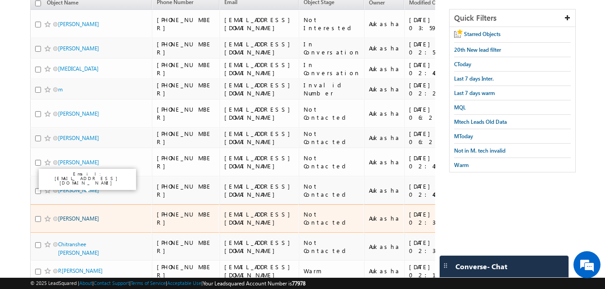
click at [79, 215] on link "Parvathy Sreedevi" at bounding box center [78, 218] width 41 height 7
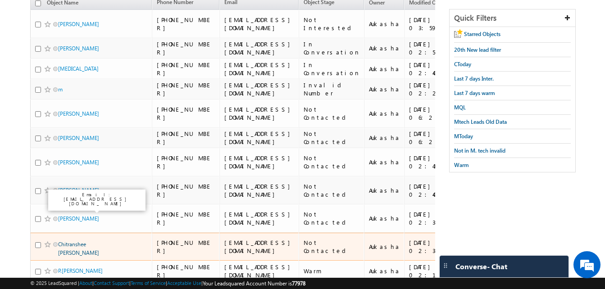
click at [78, 241] on link "Chitranshee Rastogi" at bounding box center [78, 248] width 41 height 15
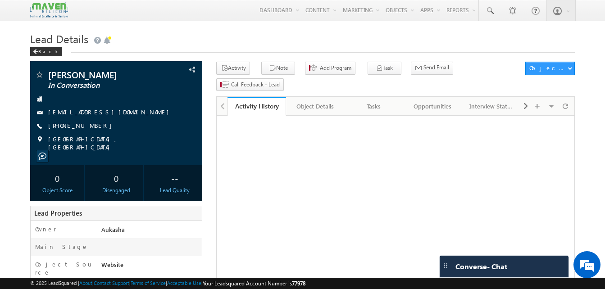
drag, startPoint x: 0, startPoint y: 0, endPoint x: -2, endPoint y: 123, distance: 122.6
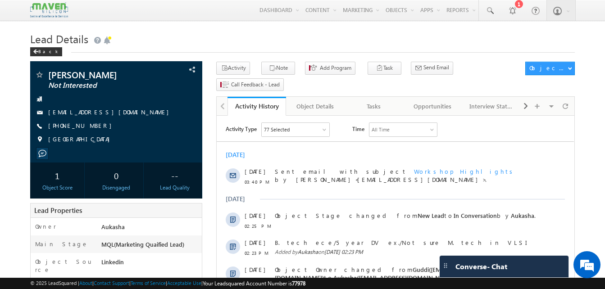
click at [303, 32] on h1 "Lead Details" at bounding box center [302, 38] width 545 height 18
click at [348, 37] on h1 "Lead Details" at bounding box center [302, 38] width 545 height 18
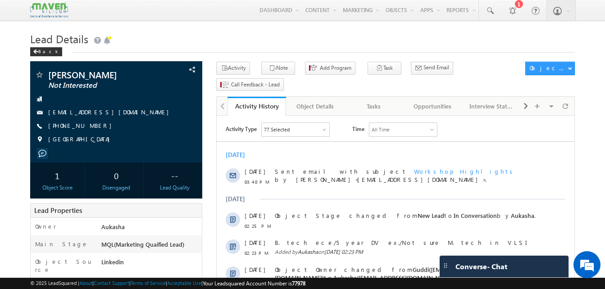
click at [369, 32] on h1 "Lead Details" at bounding box center [302, 38] width 545 height 18
click at [377, 30] on h1 "Lead Details" at bounding box center [302, 38] width 545 height 18
click at [293, 31] on h1 "Lead Details" at bounding box center [302, 38] width 545 height 18
click at [242, 39] on h1 "Lead Details" at bounding box center [302, 38] width 545 height 18
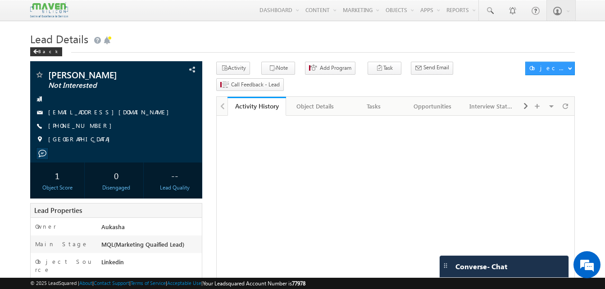
click at [309, 30] on h1 "Lead Details" at bounding box center [302, 38] width 545 height 18
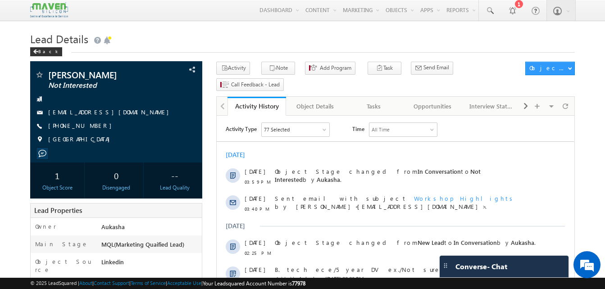
click at [156, 36] on h1 "Lead Details" at bounding box center [302, 38] width 545 height 18
click at [215, 36] on h1 "Lead Details" at bounding box center [302, 38] width 545 height 18
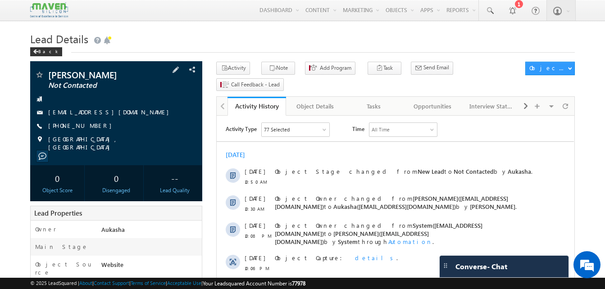
drag, startPoint x: 99, startPoint y: 124, endPoint x: 92, endPoint y: 128, distance: 7.9
click at [92, 128] on div "[PHONE_NUMBER]" at bounding box center [116, 126] width 163 height 9
copy div "[PHONE_NUMBER]"
click at [339, 43] on h1 "Lead Details" at bounding box center [302, 38] width 545 height 18
drag, startPoint x: 98, startPoint y: 128, endPoint x: 92, endPoint y: 127, distance: 6.9
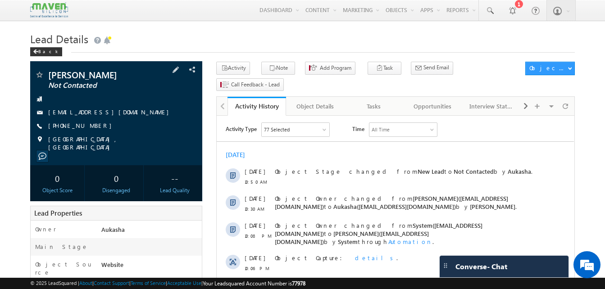
click at [92, 127] on div "+91-8360315042" at bounding box center [116, 126] width 163 height 9
copy div "+91-8360315042"
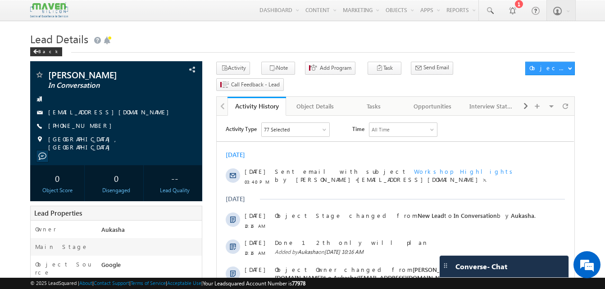
click at [208, 37] on h1 "Lead Details" at bounding box center [302, 38] width 545 height 18
click at [240, 37] on h1 "Lead Details" at bounding box center [302, 38] width 545 height 18
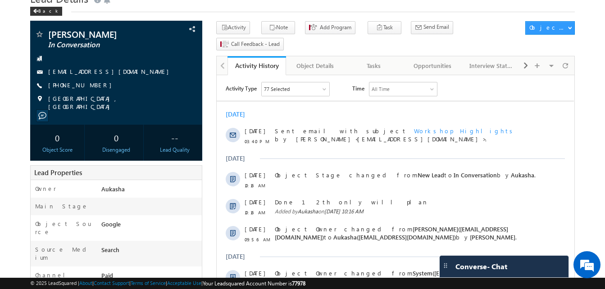
scroll to position [40, 0]
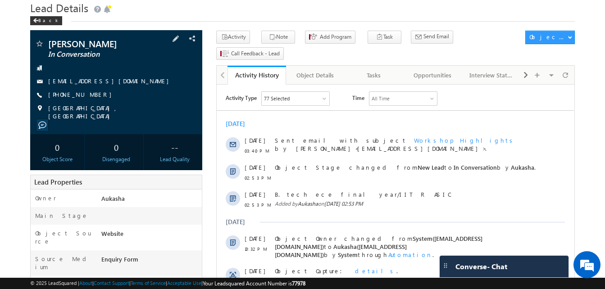
scroll to position [32, 0]
click at [168, 18] on div "Back" at bounding box center [302, 18] width 545 height 6
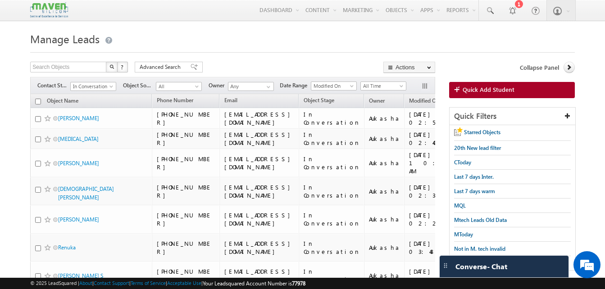
click at [205, 52] on div at bounding box center [302, 50] width 545 height 6
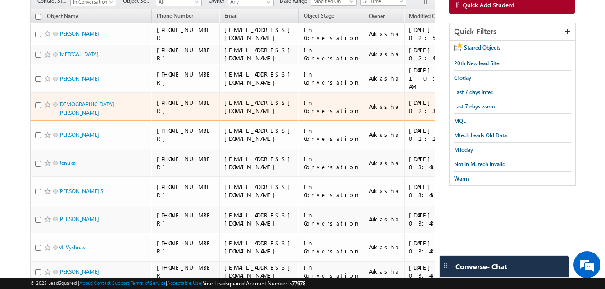
scroll to position [87, 0]
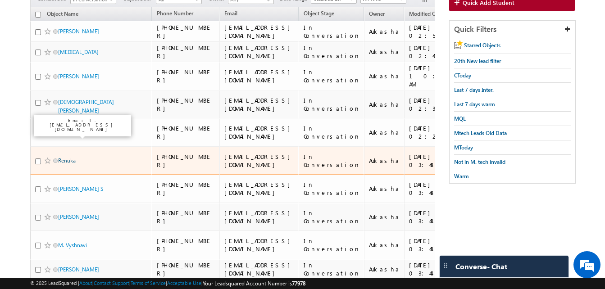
click at [68, 157] on link "Renuka" at bounding box center [67, 160] width 18 height 7
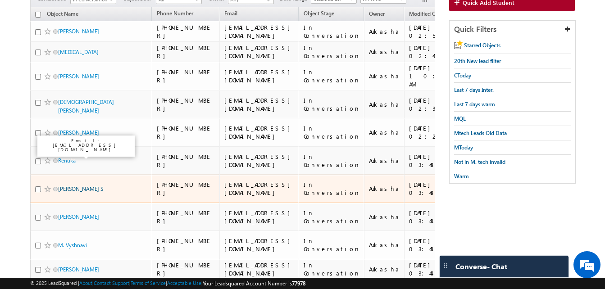
click at [80, 186] on link "Sriram Karthik S" at bounding box center [80, 189] width 45 height 7
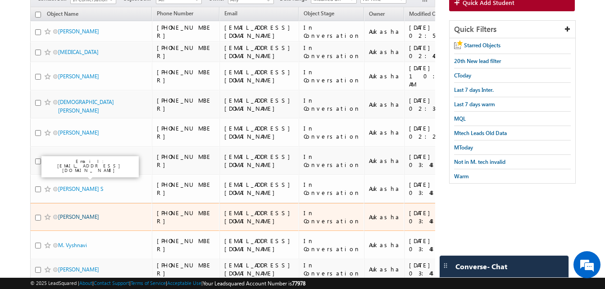
click at [85, 214] on link "Rama Krishna Naidu" at bounding box center [78, 217] width 41 height 7
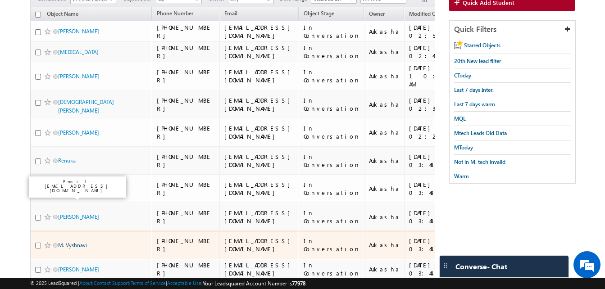
click at [75, 242] on link "M. Vyshnavi" at bounding box center [72, 245] width 29 height 7
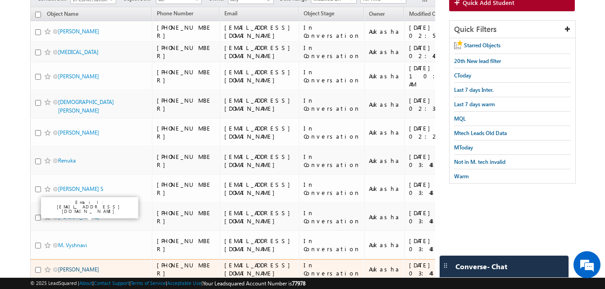
click at [75, 266] on link "Naveen Kumar B" at bounding box center [78, 269] width 41 height 7
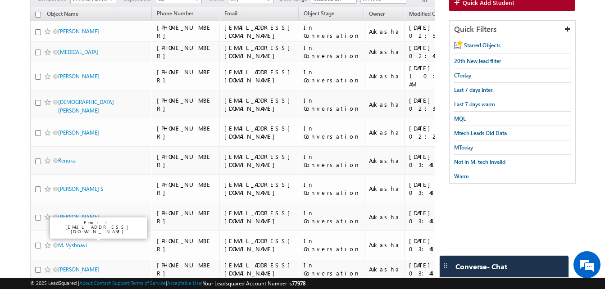
click at [75, 289] on link "Nitheesh N Prabhakar" at bounding box center [78, 294] width 41 height 7
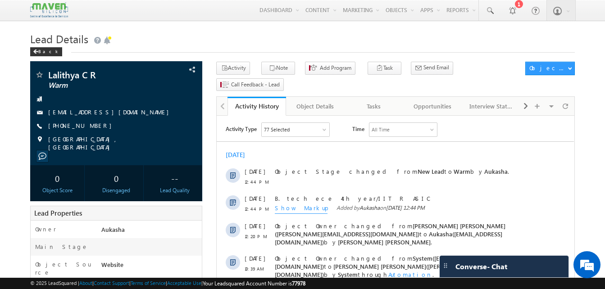
click at [138, 37] on h1 "Lead Details" at bounding box center [302, 38] width 545 height 18
click at [307, 37] on h1 "Lead Details" at bounding box center [302, 38] width 545 height 18
click at [363, 35] on h1 "Lead Details" at bounding box center [302, 38] width 545 height 18
click at [211, 30] on h1 "Lead Details" at bounding box center [302, 38] width 545 height 18
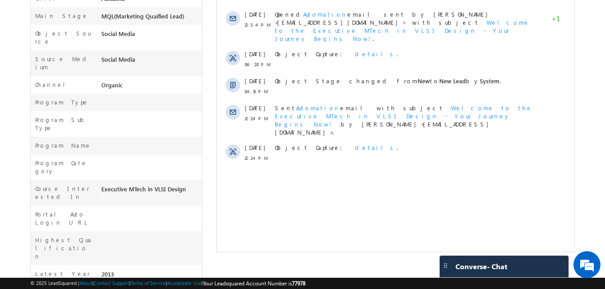
scroll to position [229, 0]
click at [285, 154] on html "Activity Type 77 Selected Select All Sales Activities 1 Sales Activity Opportun…" at bounding box center [396, 30] width 358 height 286
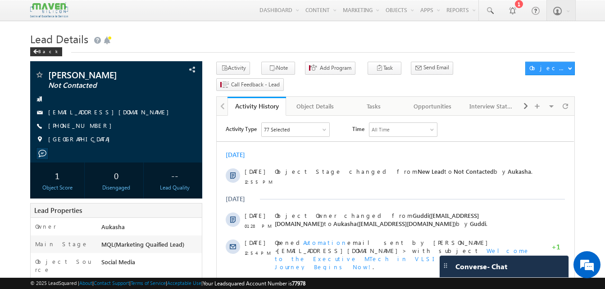
click at [251, 35] on h1 "Lead Details" at bounding box center [302, 38] width 545 height 18
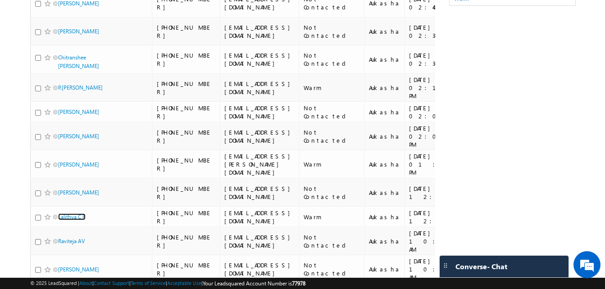
scroll to position [265, 0]
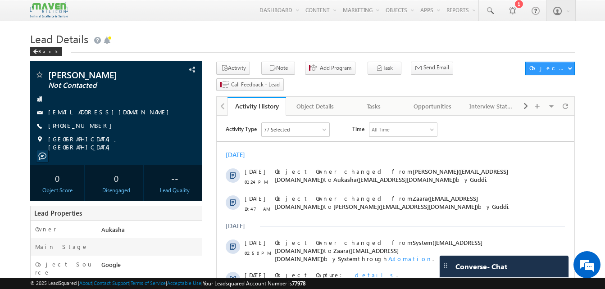
drag, startPoint x: 96, startPoint y: 128, endPoint x: 91, endPoint y: 127, distance: 6.0
click at [91, 127] on div "+91-8734845593" at bounding box center [116, 126] width 163 height 9
copy div "+91-8734845593"
drag, startPoint x: 111, startPoint y: 74, endPoint x: 46, endPoint y: 76, distance: 64.9
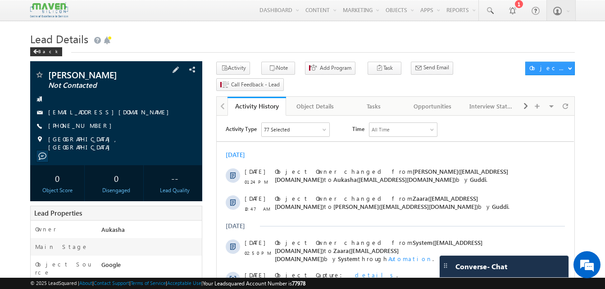
click at [46, 76] on div "sneha ankoliya Not Contacted" at bounding box center [116, 74] width 163 height 9
copy div "sneha ankoliya"
click at [280, 41] on h1 "Lead Details" at bounding box center [302, 38] width 545 height 18
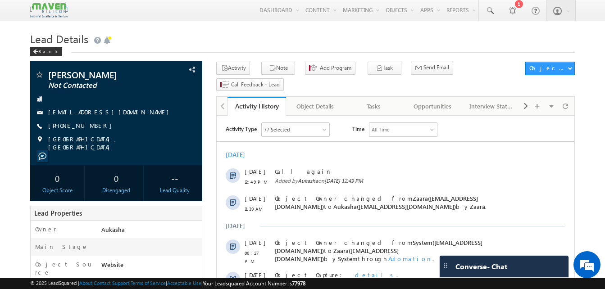
drag, startPoint x: 0, startPoint y: 0, endPoint x: -1, endPoint y: 97, distance: 96.9
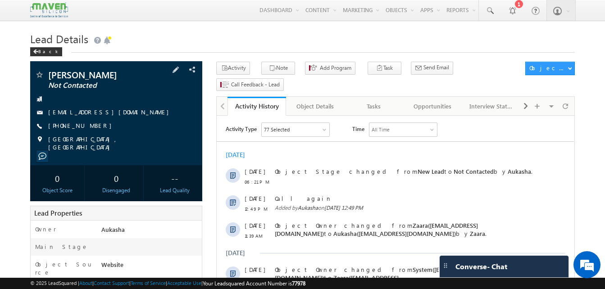
drag, startPoint x: 100, startPoint y: 127, endPoint x: 92, endPoint y: 128, distance: 8.2
click at [92, 128] on div "[PHONE_NUMBER]" at bounding box center [116, 126] width 163 height 9
copy div "[PHONE_NUMBER]"
drag, startPoint x: 123, startPoint y: 75, endPoint x: 46, endPoint y: 77, distance: 76.7
click at [46, 77] on div "[PERSON_NAME] Not Contacted" at bounding box center [116, 74] width 163 height 9
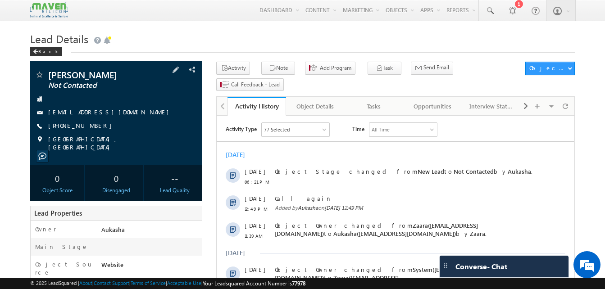
copy div "[PERSON_NAME]"
click at [131, 42] on h1 "Lead Details" at bounding box center [302, 38] width 545 height 18
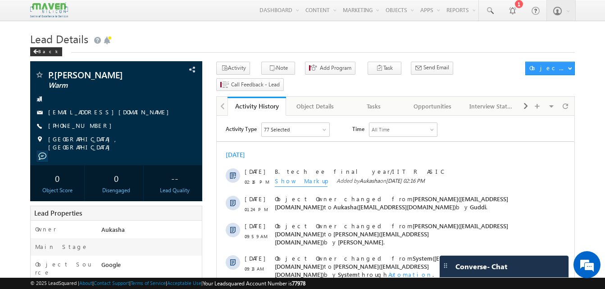
click at [262, 45] on h1 "Lead Details" at bounding box center [302, 38] width 545 height 18
click at [253, 55] on div "Lead Details Back" at bounding box center [302, 45] width 545 height 32
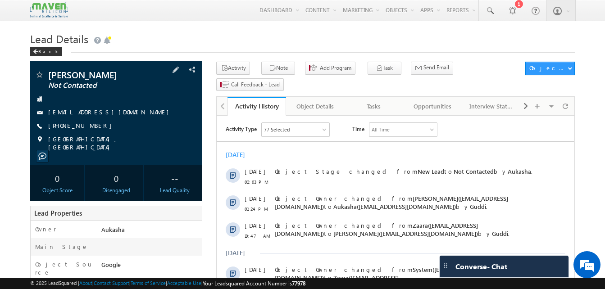
click at [92, 127] on div "+91-9219427574" at bounding box center [116, 126] width 163 height 9
copy div "+91-9219427574"
click at [149, 38] on h1 "Lead Details" at bounding box center [302, 38] width 545 height 18
click at [151, 51] on div "Back" at bounding box center [302, 50] width 545 height 6
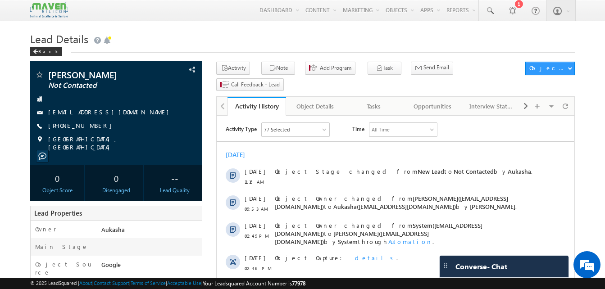
click at [303, 37] on h1 "Lead Details" at bounding box center [302, 38] width 545 height 18
drag, startPoint x: 97, startPoint y: 127, endPoint x: 92, endPoint y: 126, distance: 5.6
click at [92, 126] on div "[PHONE_NUMBER]" at bounding box center [116, 126] width 163 height 9
copy div "[PHONE_NUMBER]"
drag, startPoint x: 118, startPoint y: 76, endPoint x: 46, endPoint y: 73, distance: 72.2
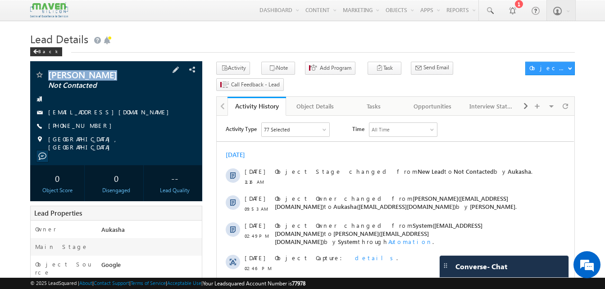
click at [46, 73] on div "[PERSON_NAME] Not Contacted" at bounding box center [116, 74] width 163 height 9
copy div "[PERSON_NAME]"
